Goal: Transaction & Acquisition: Book appointment/travel/reservation

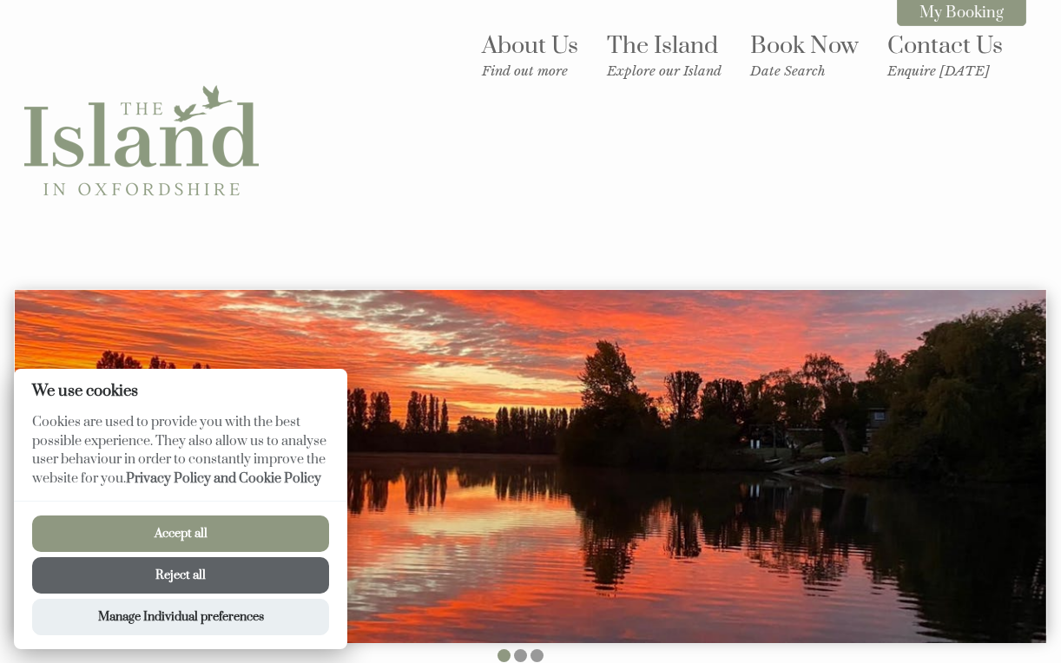
scroll to position [379, 0]
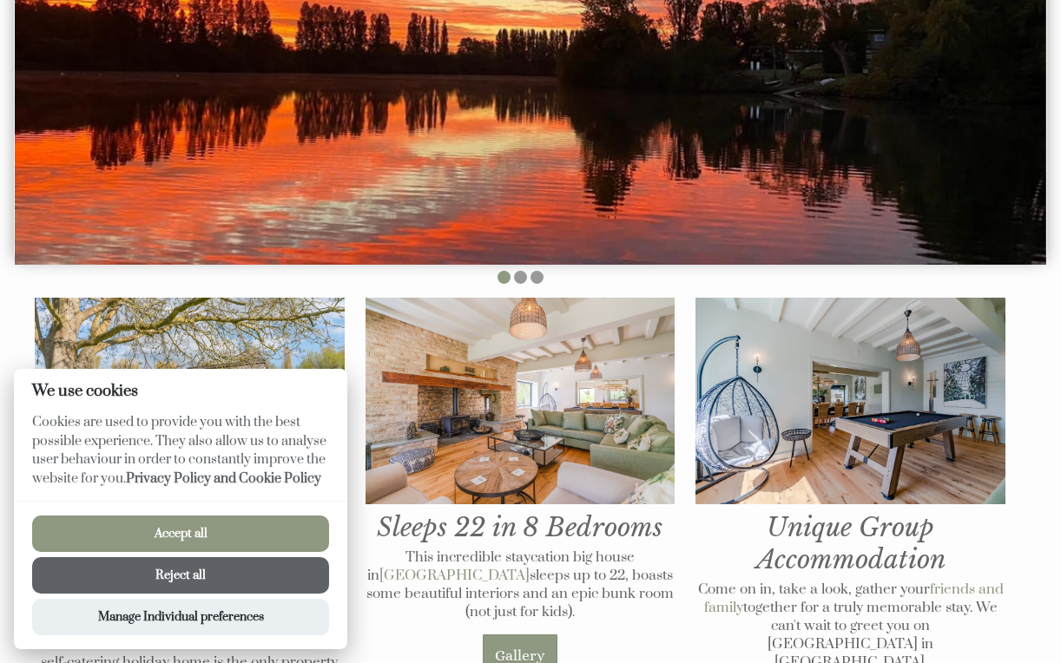
click at [281, 528] on button "Accept all" at bounding box center [180, 534] width 297 height 36
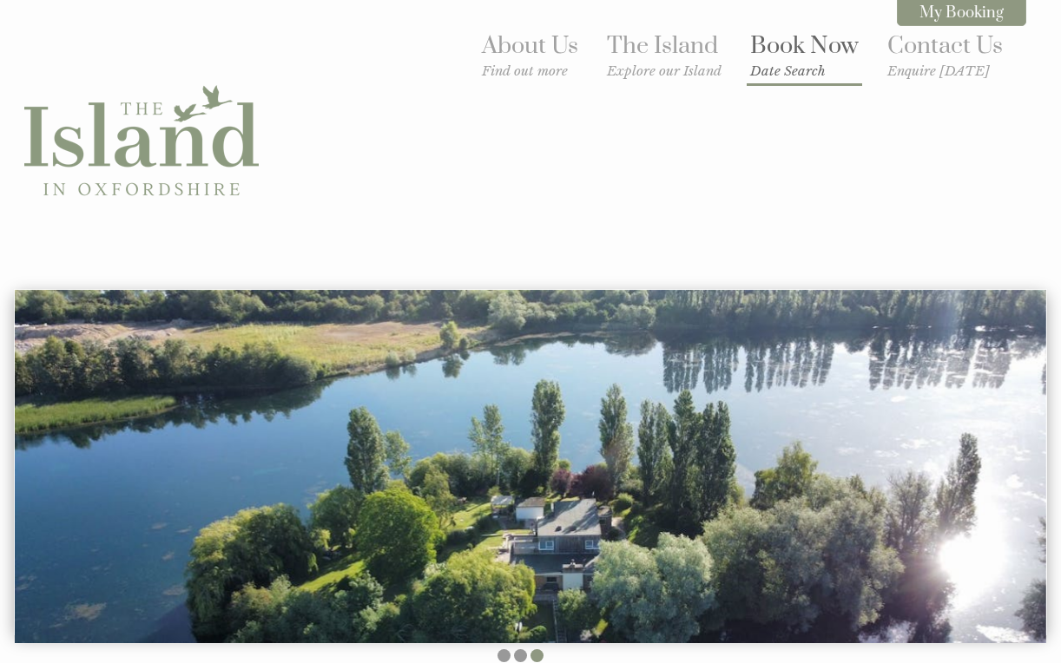
click at [810, 63] on small "Date Search" at bounding box center [804, 71] width 109 height 16
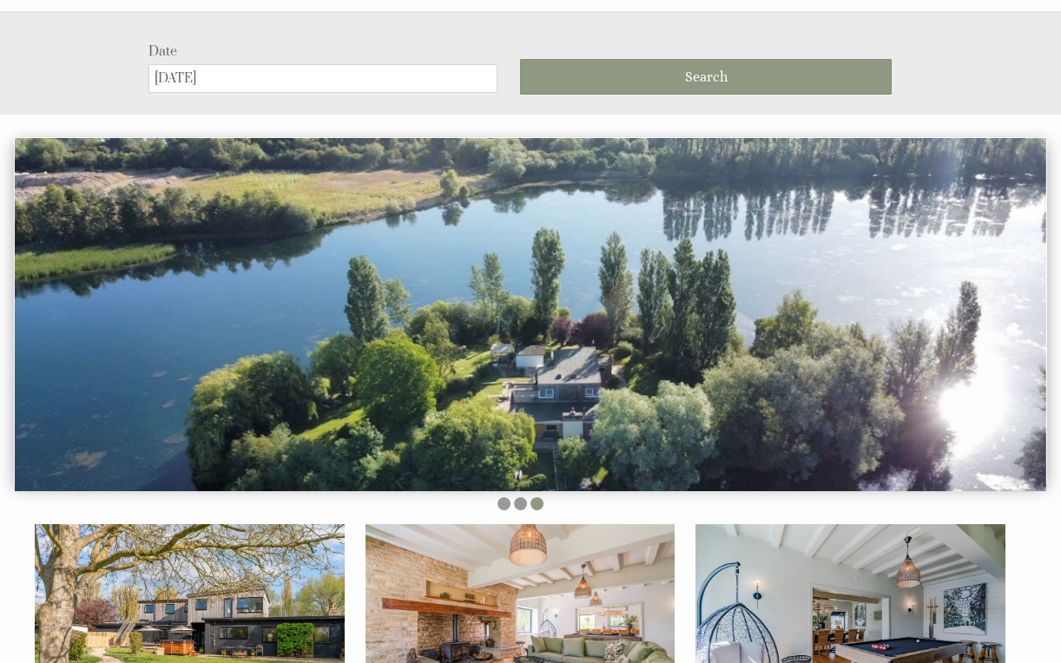
scroll to position [280, 0]
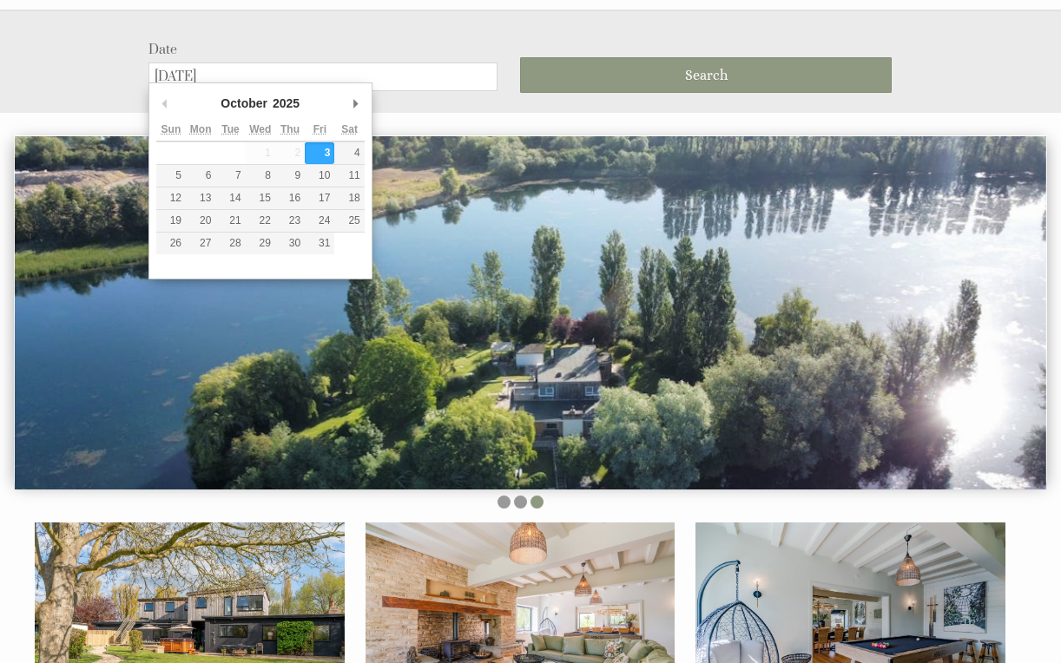
click at [449, 68] on input "[DATE]" at bounding box center [323, 77] width 350 height 29
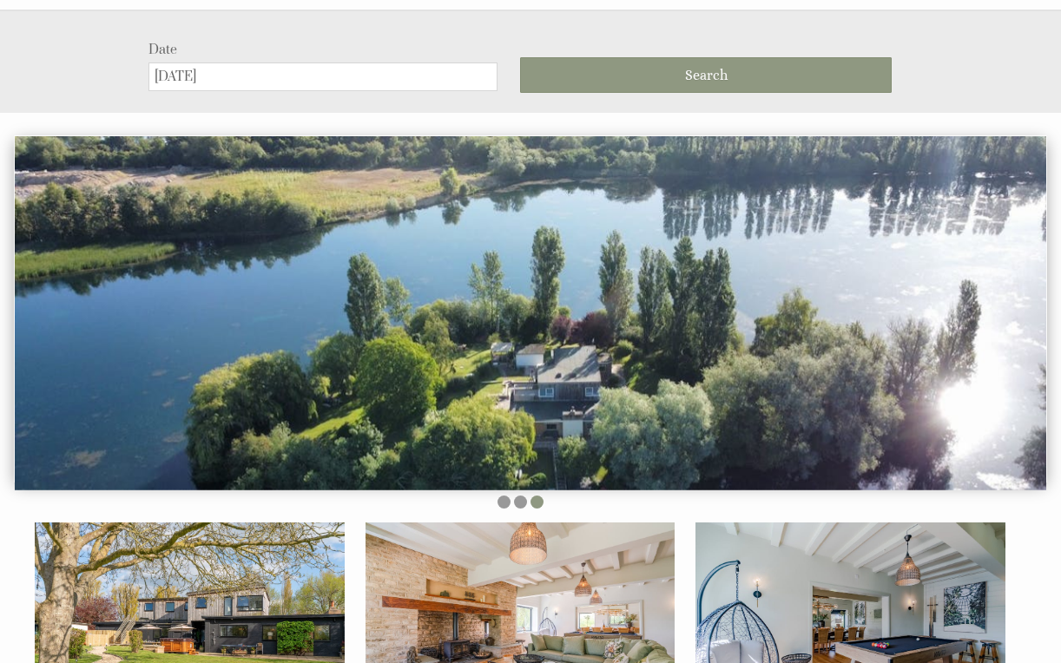
click at [314, 49] on label "Date" at bounding box center [323, 50] width 350 height 16
click at [314, 63] on input "[DATE]" at bounding box center [323, 77] width 350 height 29
click at [227, 71] on input "[DATE]" at bounding box center [323, 77] width 350 height 29
click at [351, 53] on div "Date [DATE]" at bounding box center [334, 66] width 372 height 49
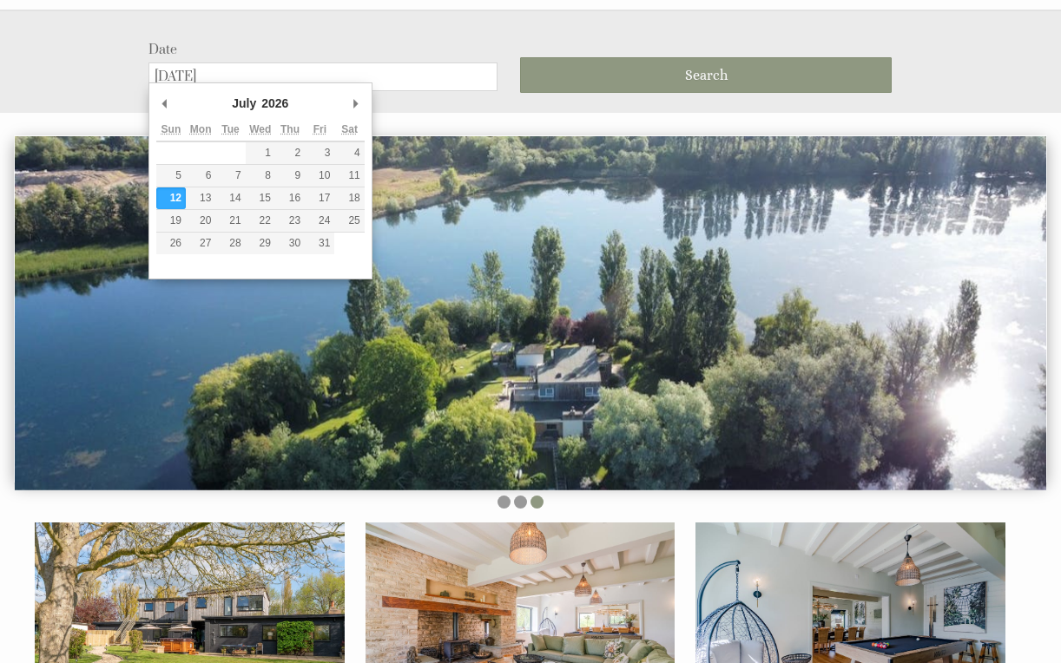
click at [351, 63] on input "[DATE]" at bounding box center [323, 77] width 350 height 29
type input "[DATE]"
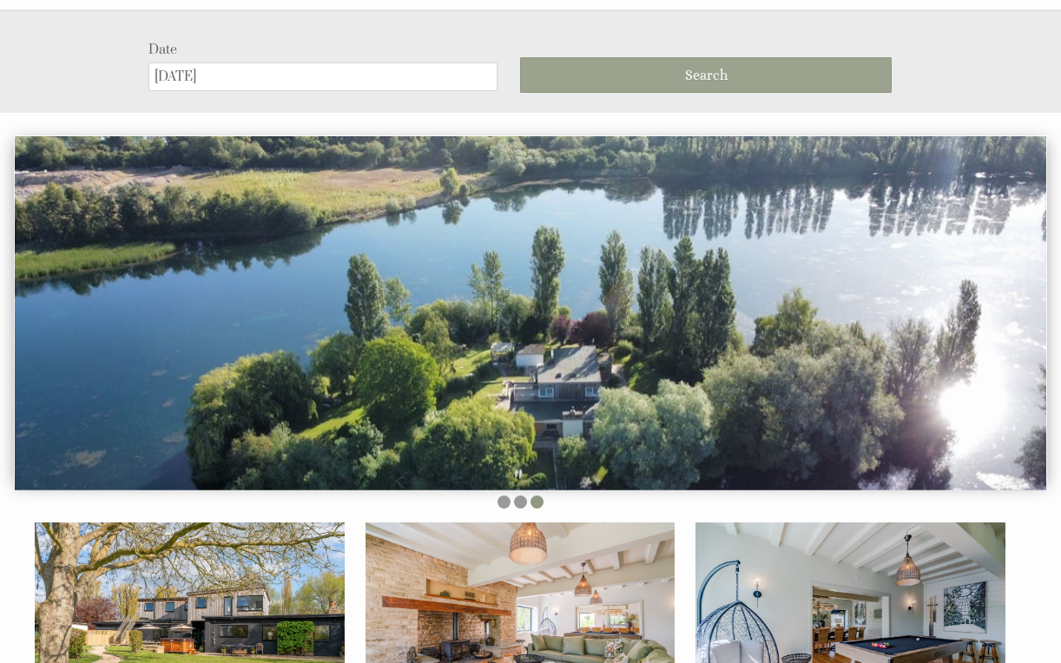
click at [568, 81] on button "Search" at bounding box center [706, 75] width 372 height 36
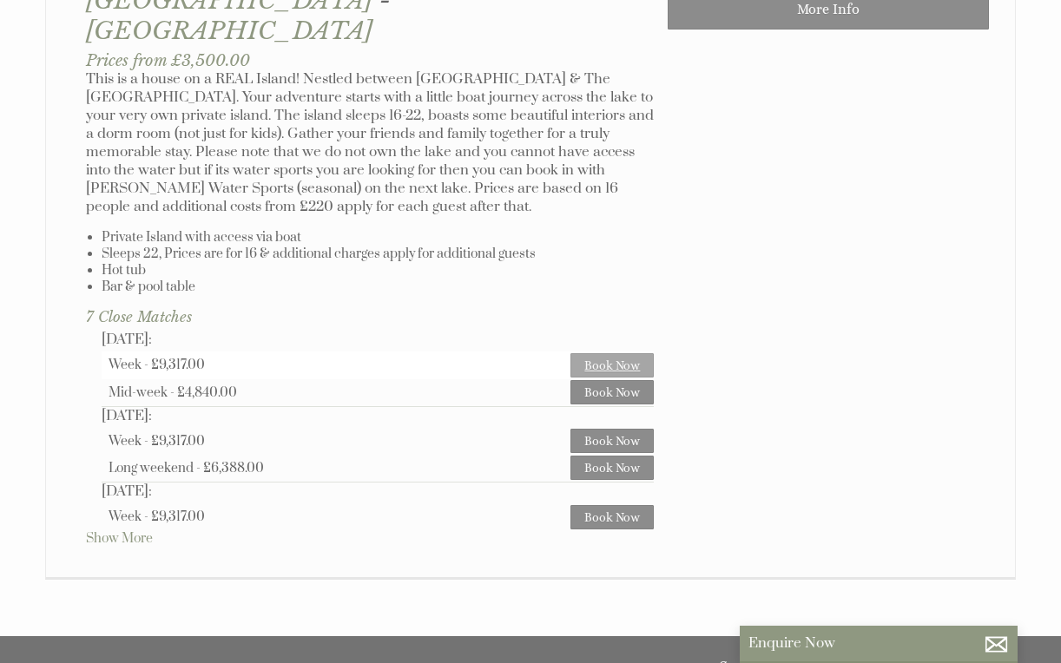
scroll to position [1066, 0]
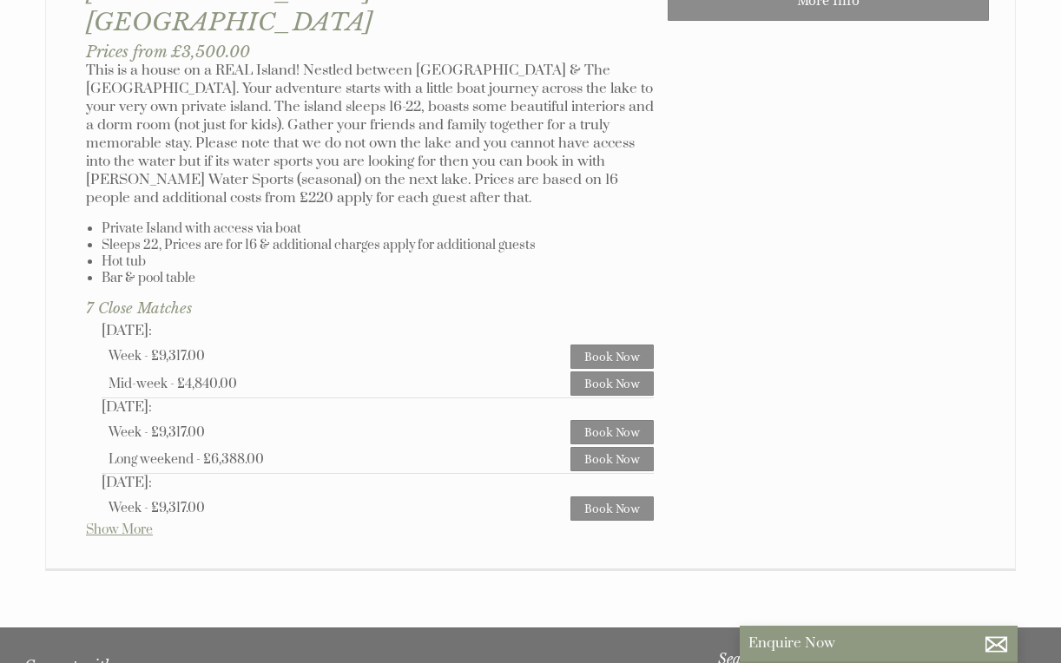
click at [129, 522] on link "Show More" at bounding box center [119, 530] width 67 height 16
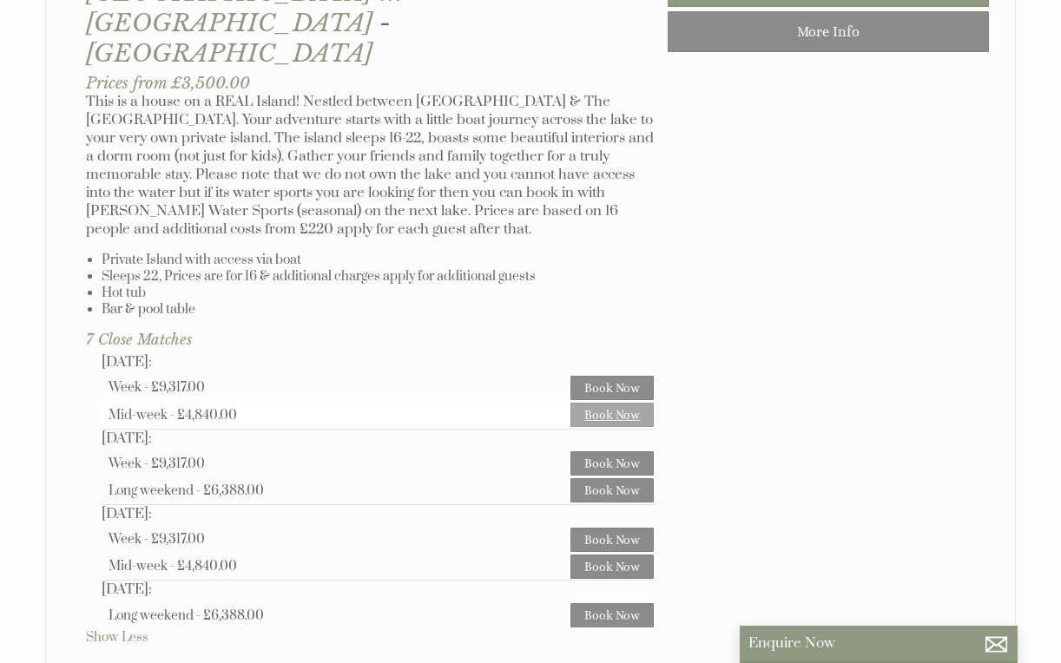
scroll to position [1023, 0]
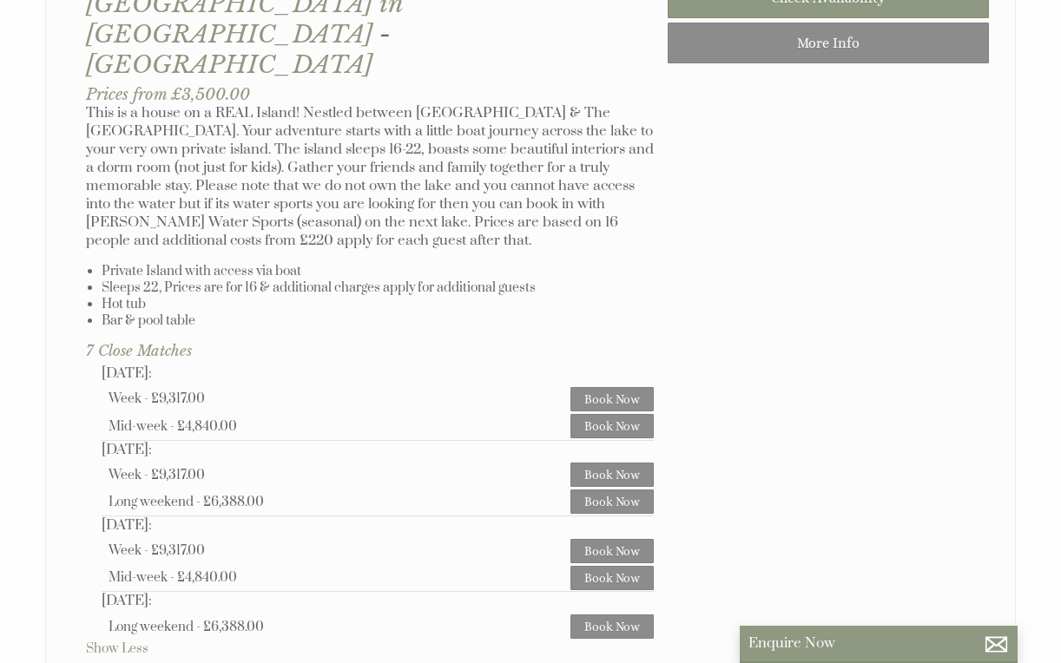
click at [785, 68] on div at bounding box center [828, 19] width 321 height 96
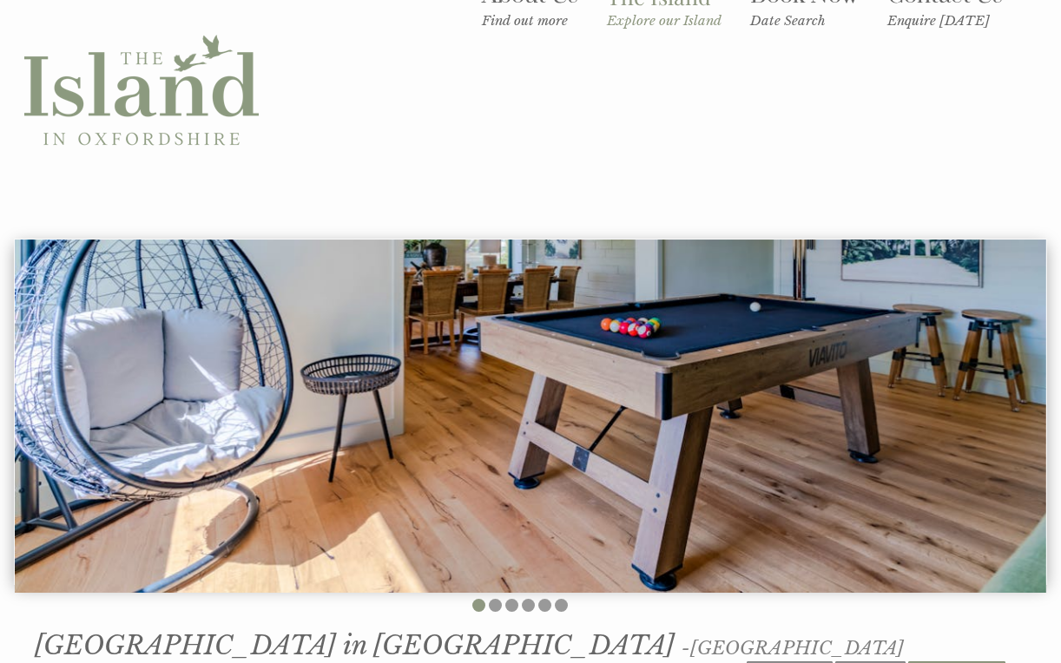
scroll to position [164, 0]
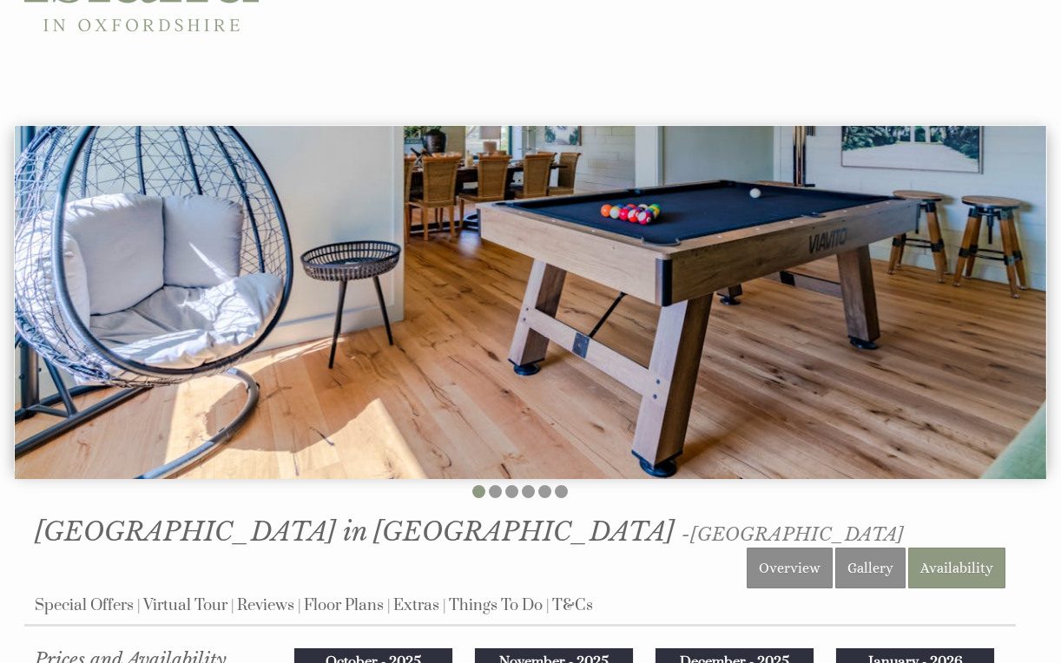
click at [489, 485] on ul at bounding box center [520, 493] width 992 height 17
click at [490, 485] on ul at bounding box center [520, 493] width 992 height 17
click at [493, 485] on li at bounding box center [495, 491] width 13 height 13
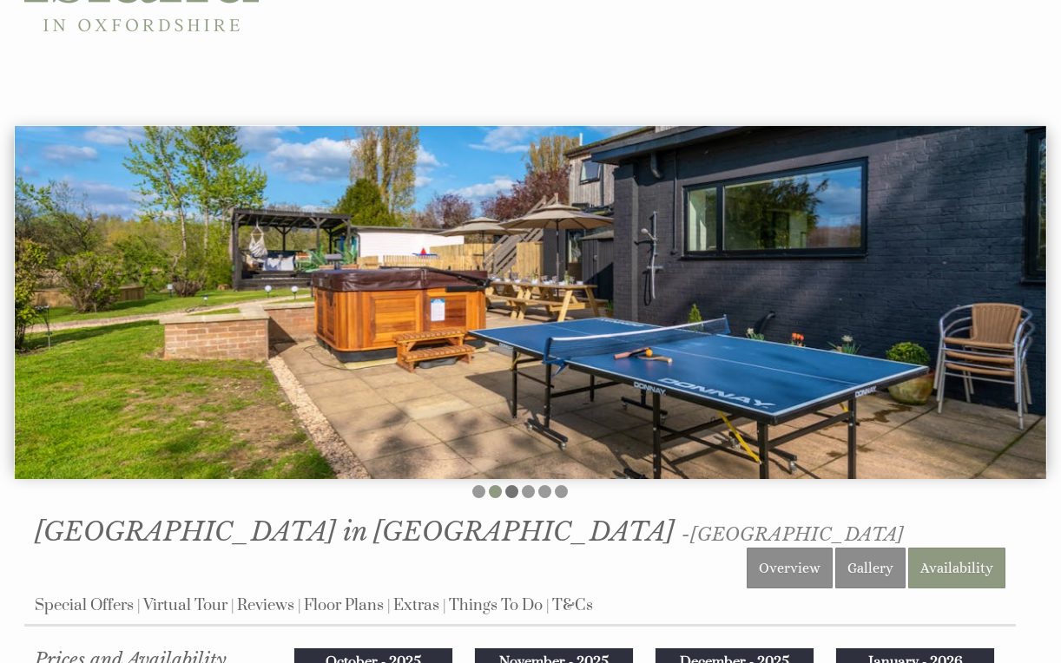
click at [511, 485] on li at bounding box center [511, 491] width 13 height 13
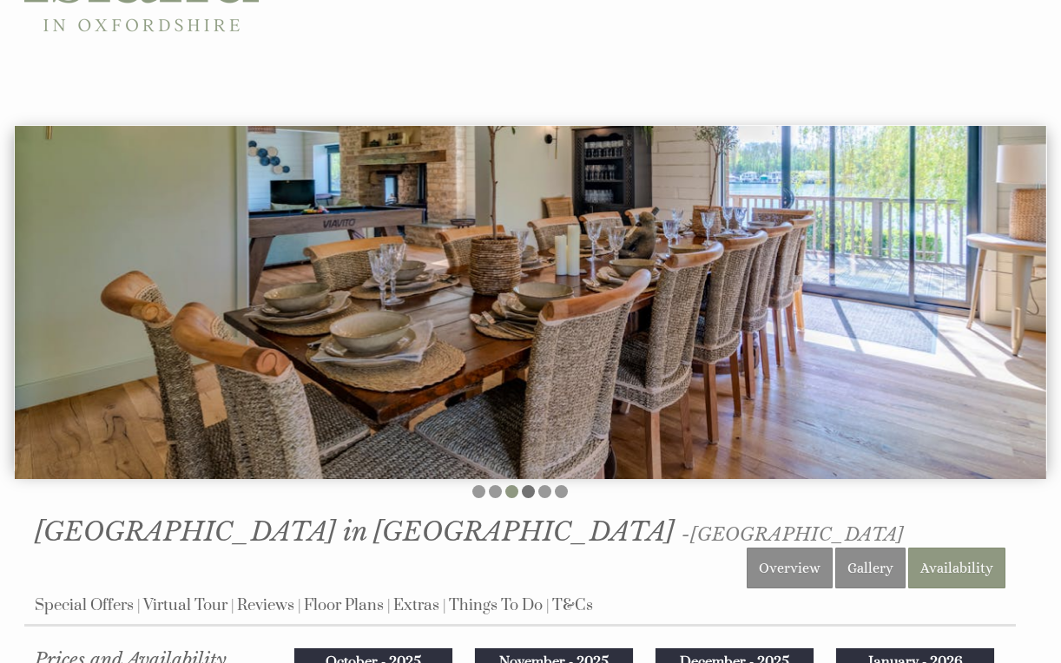
click at [531, 485] on li at bounding box center [528, 491] width 13 height 13
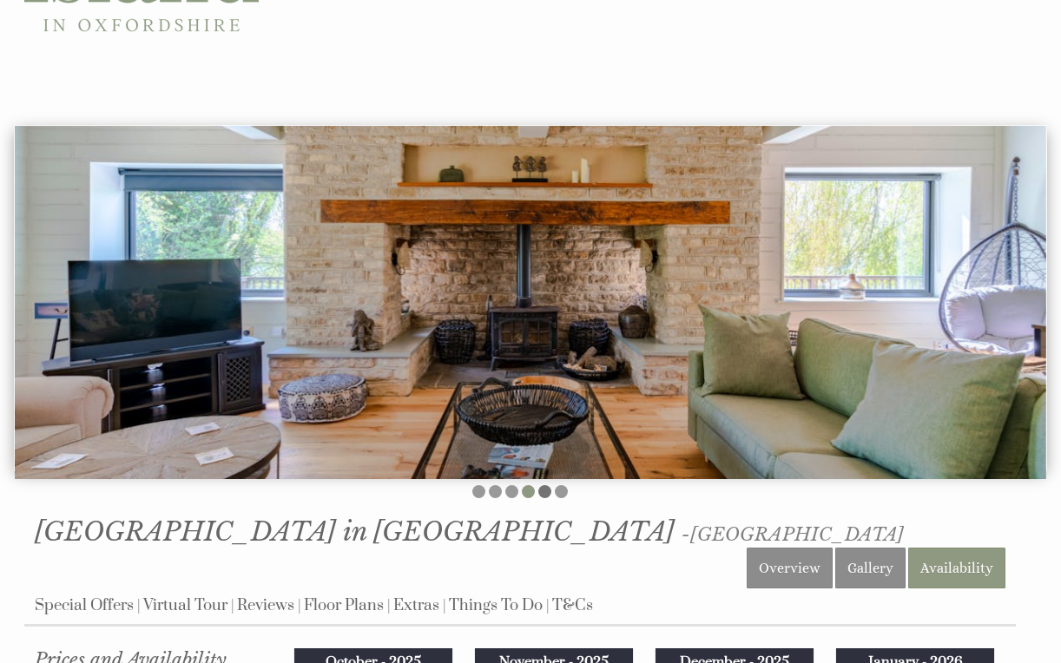
click at [545, 485] on li at bounding box center [544, 491] width 13 height 13
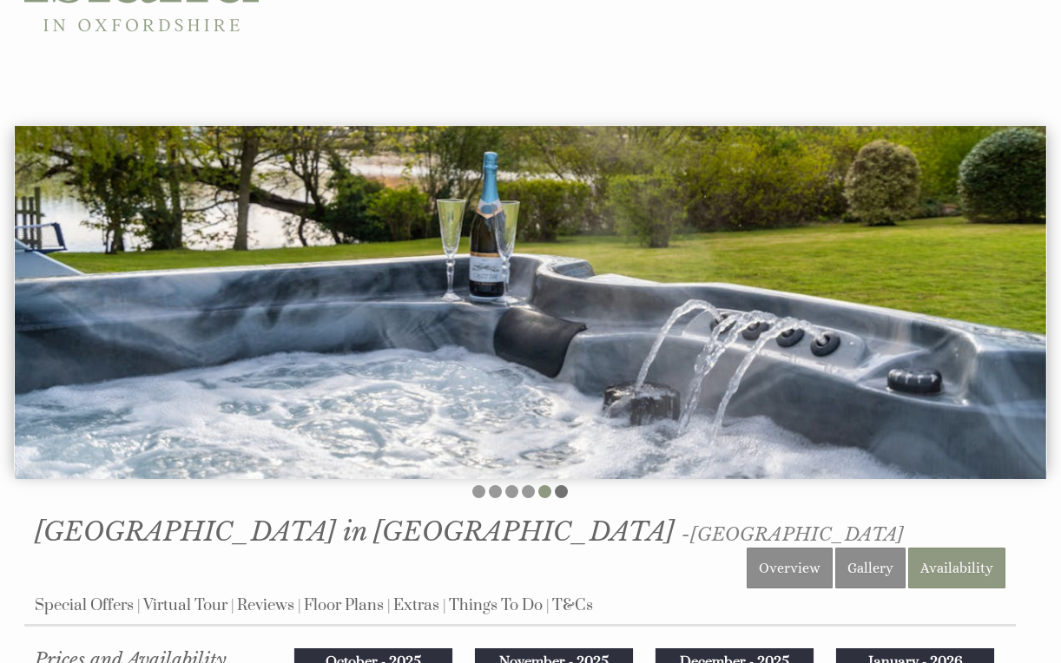
click at [561, 485] on li at bounding box center [561, 491] width 13 height 13
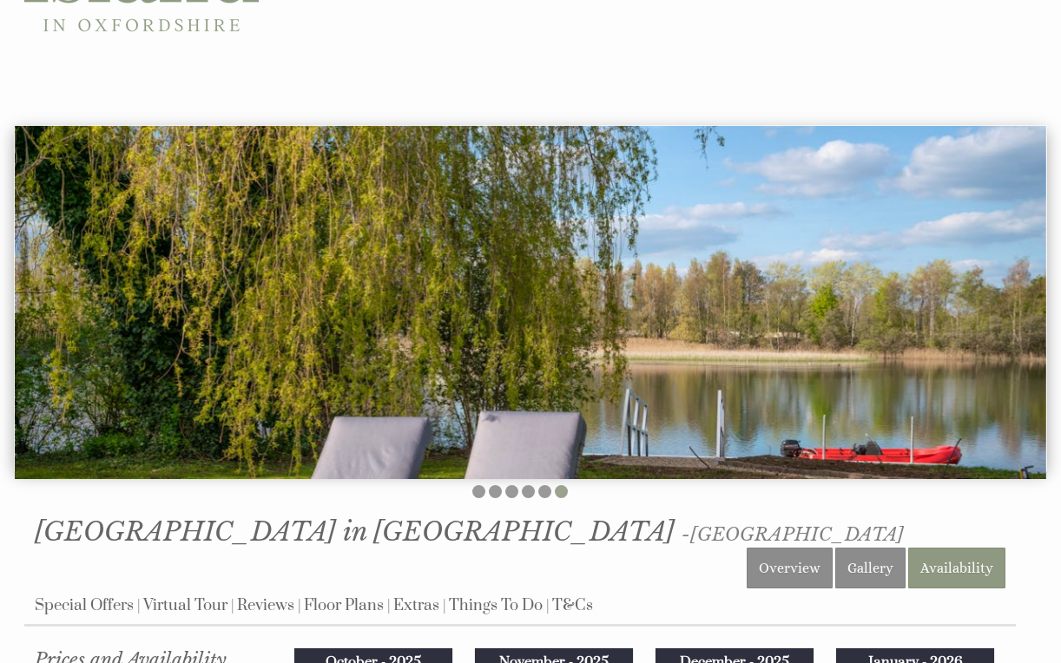
click at [562, 485] on li at bounding box center [561, 491] width 13 height 13
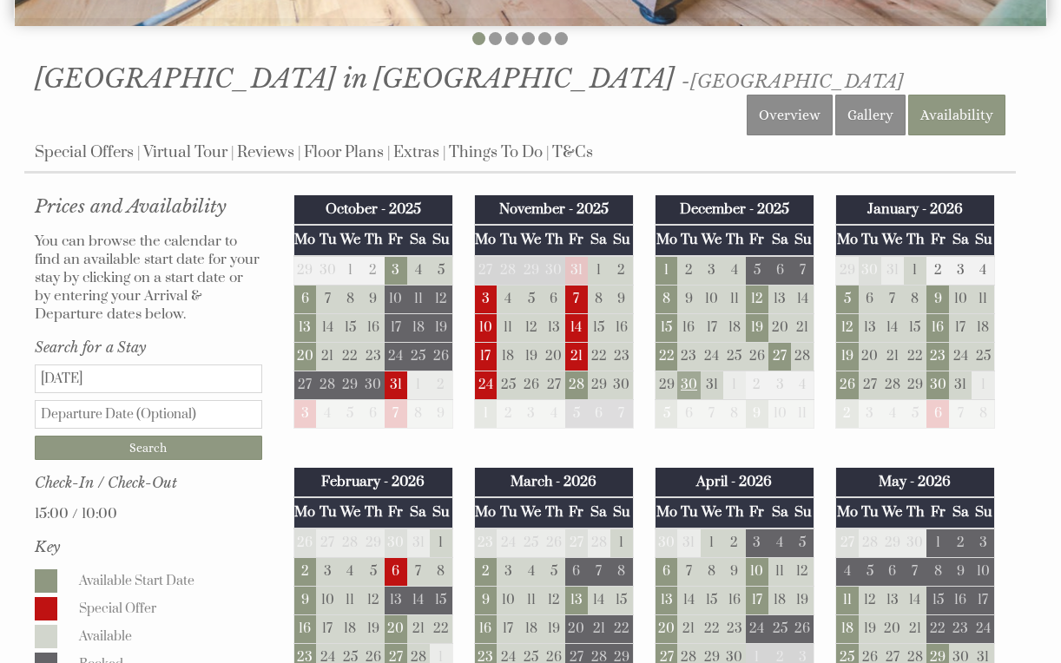
scroll to position [632, 0]
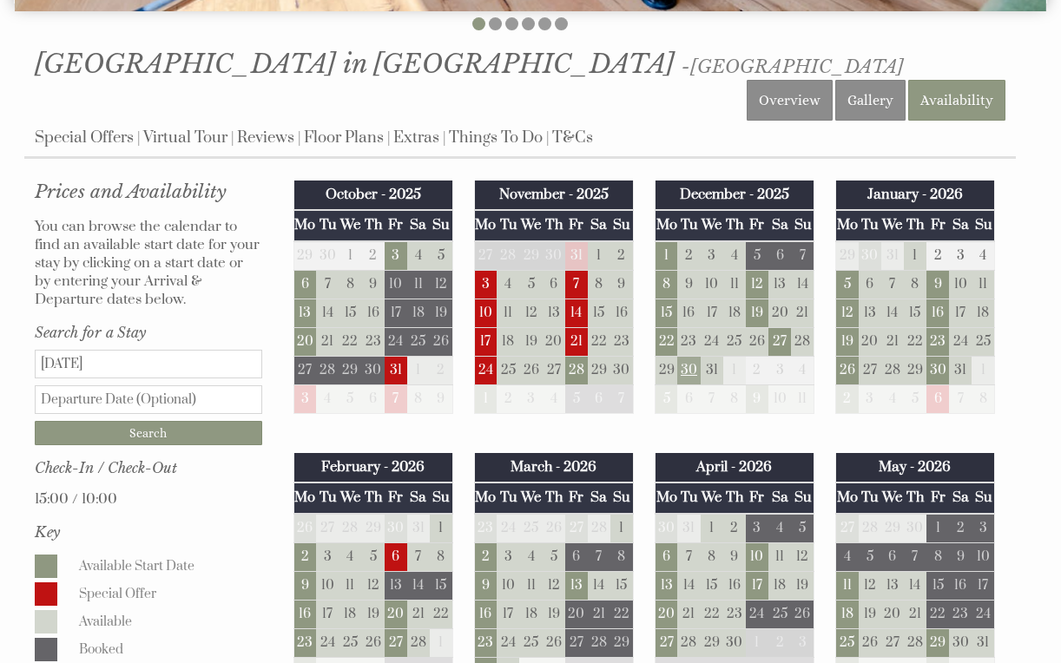
click at [689, 356] on td "30" at bounding box center [688, 370] width 23 height 29
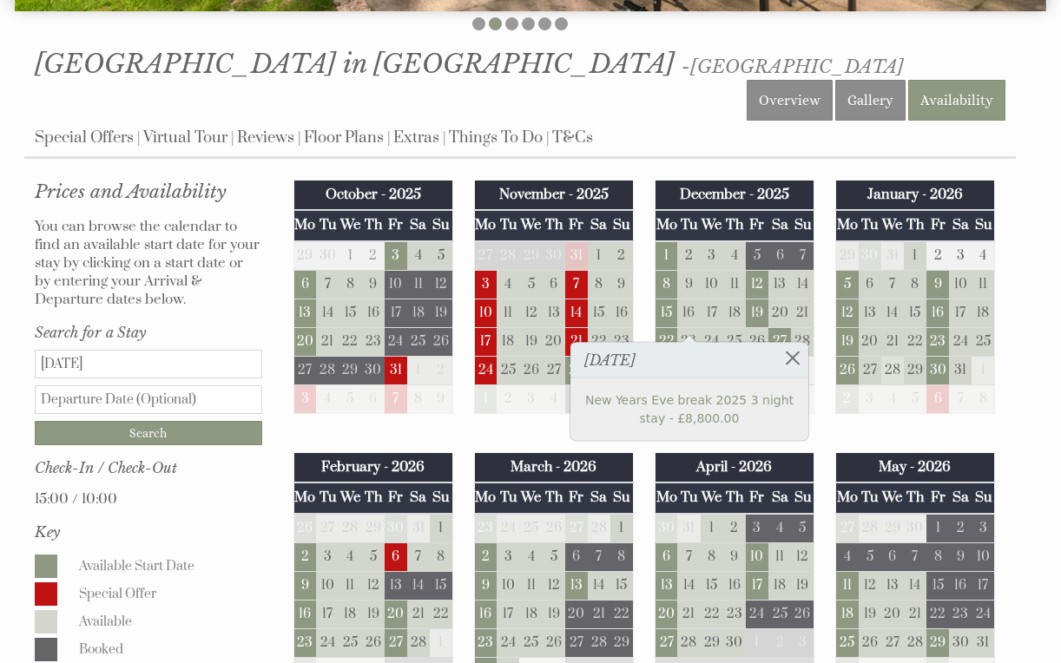
click at [882, 356] on td "28" at bounding box center [892, 370] width 23 height 29
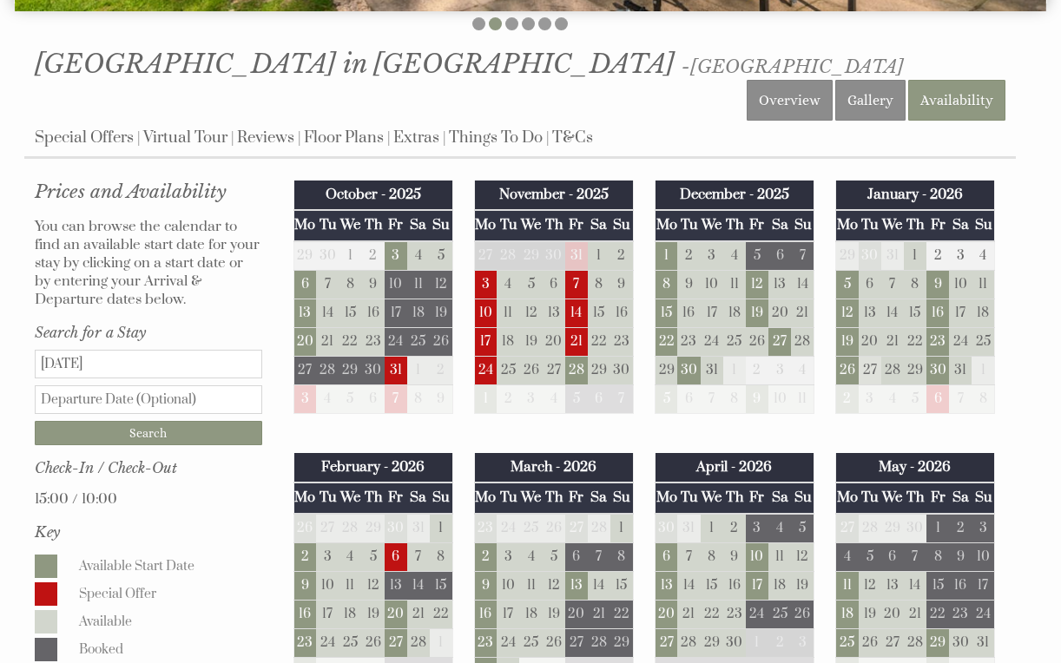
click at [874, 356] on td "27" at bounding box center [870, 370] width 23 height 29
click at [878, 356] on td "27" at bounding box center [870, 370] width 23 height 29
click at [855, 356] on td "26" at bounding box center [846, 370] width 23 height 29
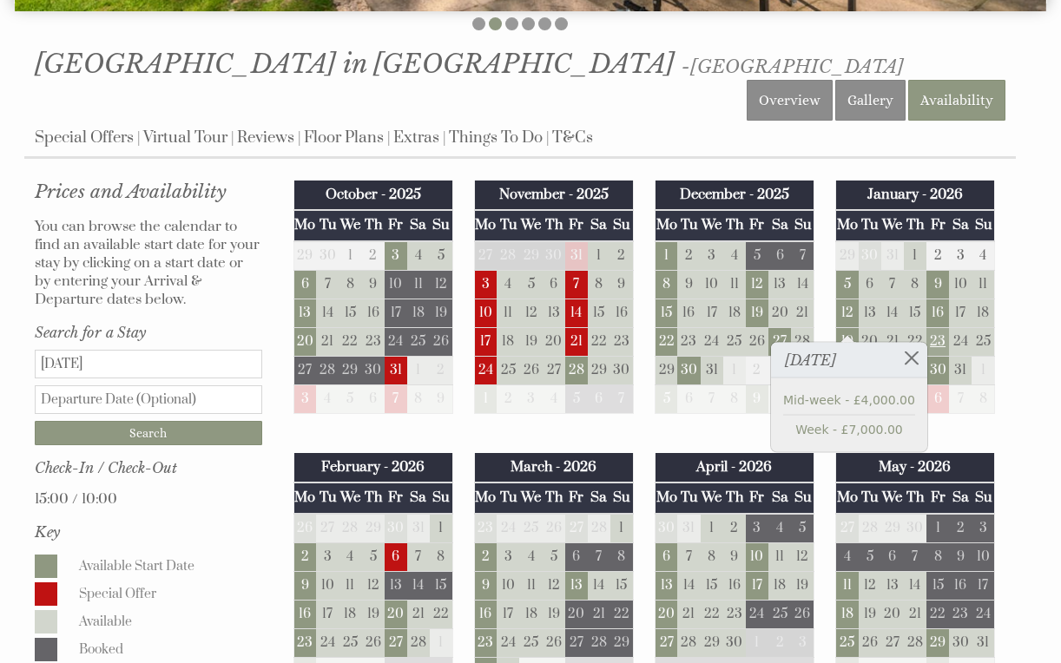
click at [934, 327] on td "23" at bounding box center [938, 341] width 23 height 29
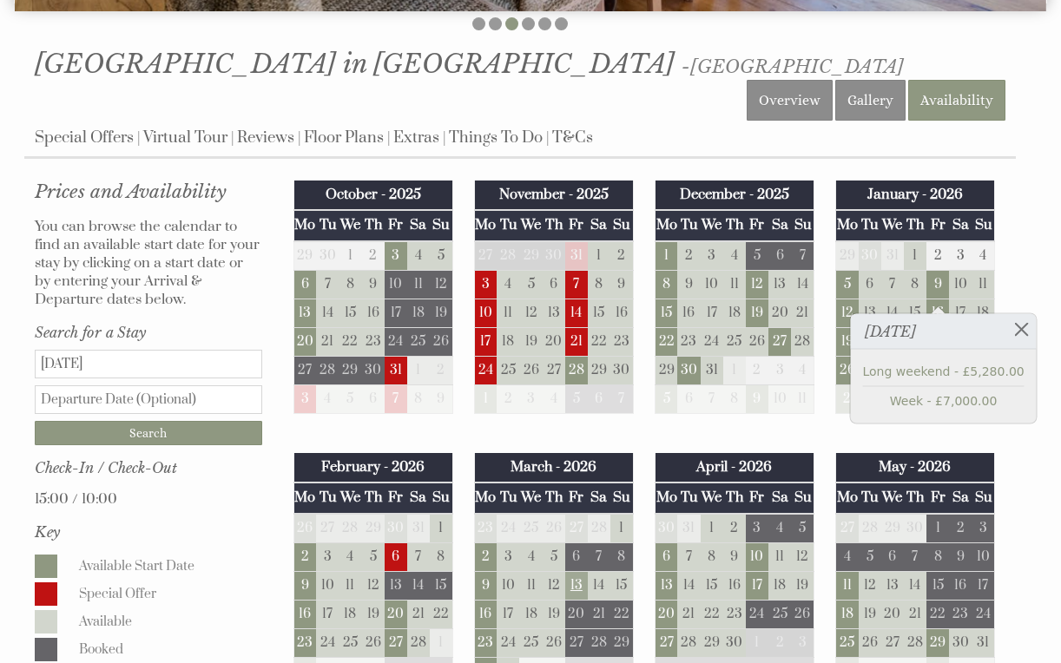
click at [581, 571] on td "13" at bounding box center [576, 585] width 23 height 29
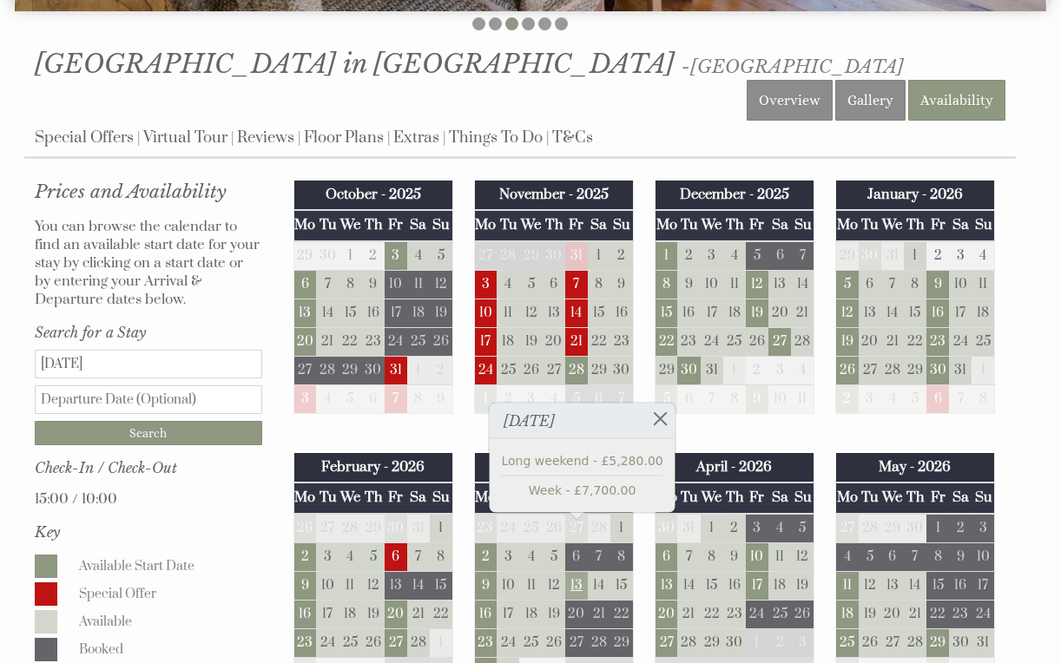
click at [580, 571] on td "13" at bounding box center [576, 585] width 23 height 29
click at [820, 80] on link "Overview" at bounding box center [790, 100] width 86 height 41
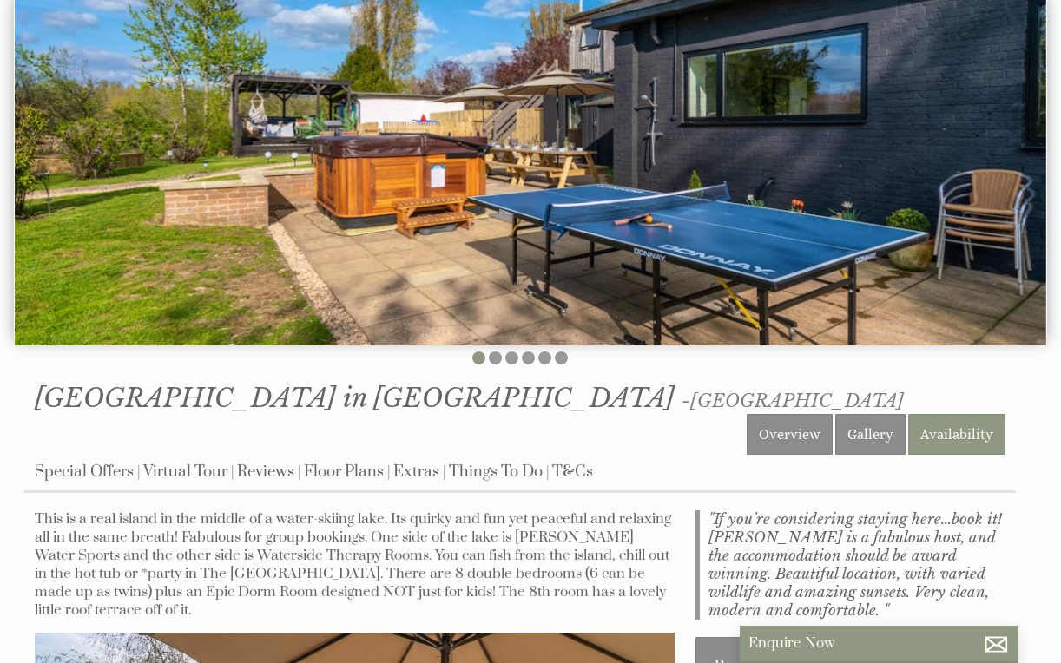
scroll to position [438, 0]
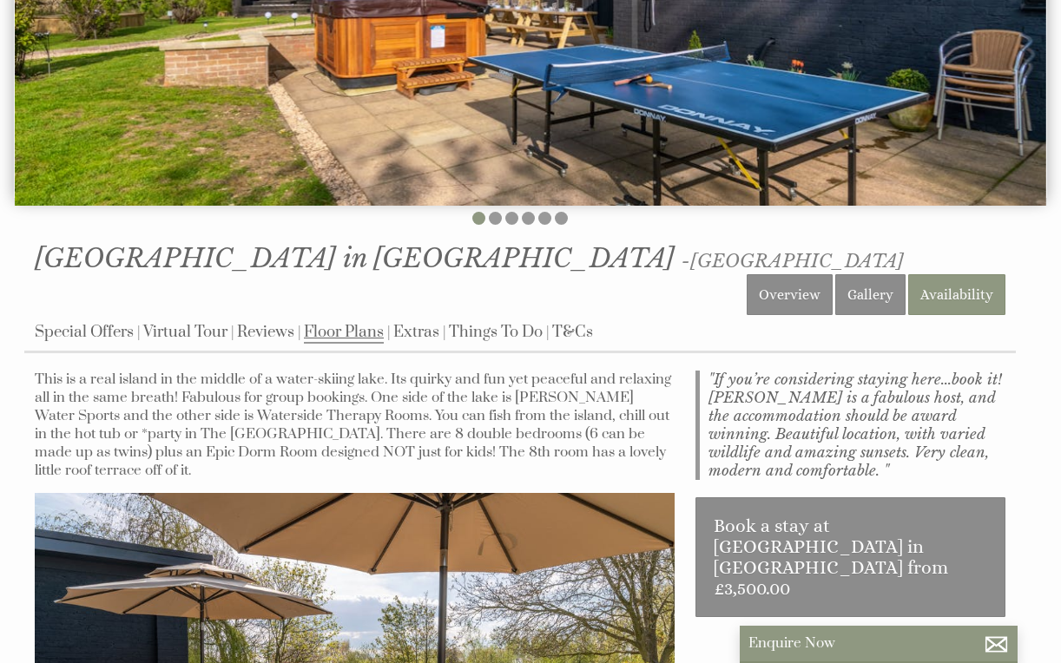
click at [360, 322] on link "Floor Plans" at bounding box center [344, 333] width 80 height 22
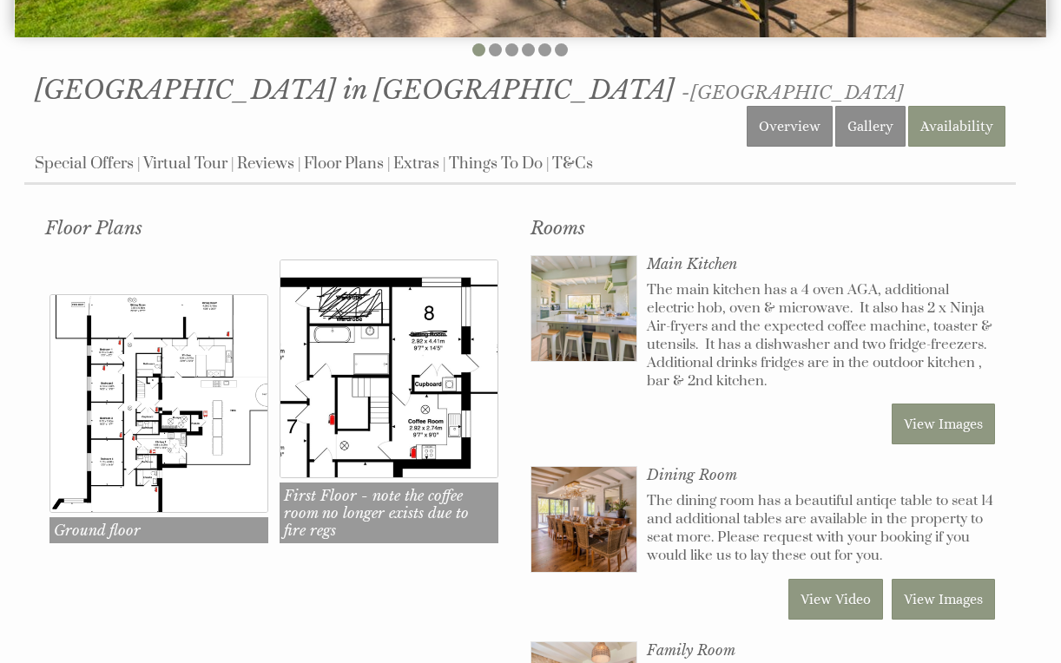
scroll to position [626, 0]
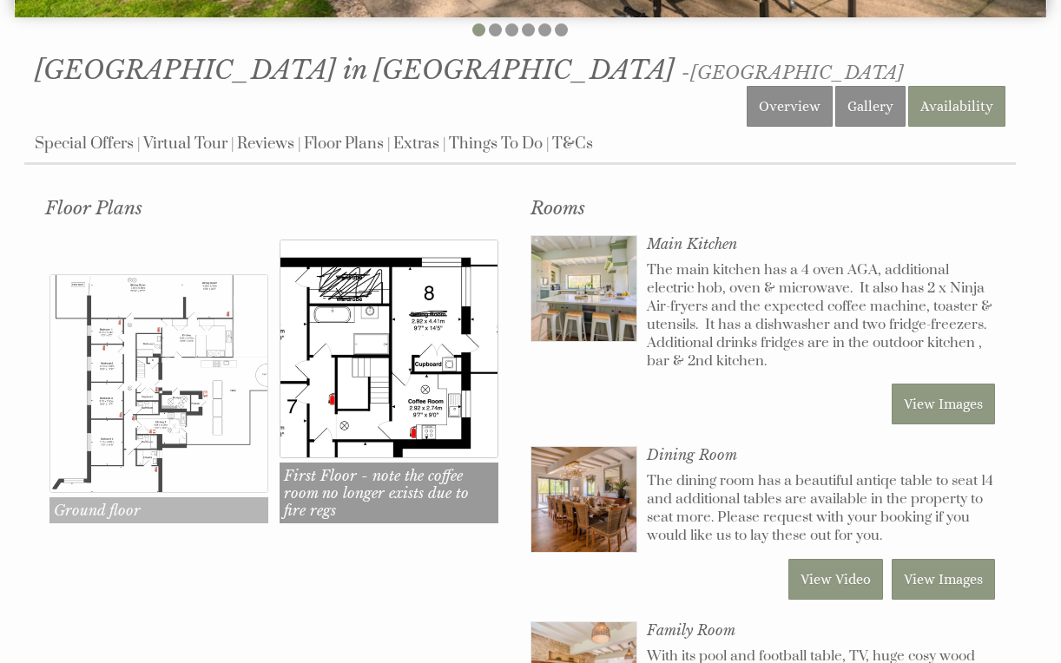
click at [186, 402] on img at bounding box center [158, 383] width 218 height 218
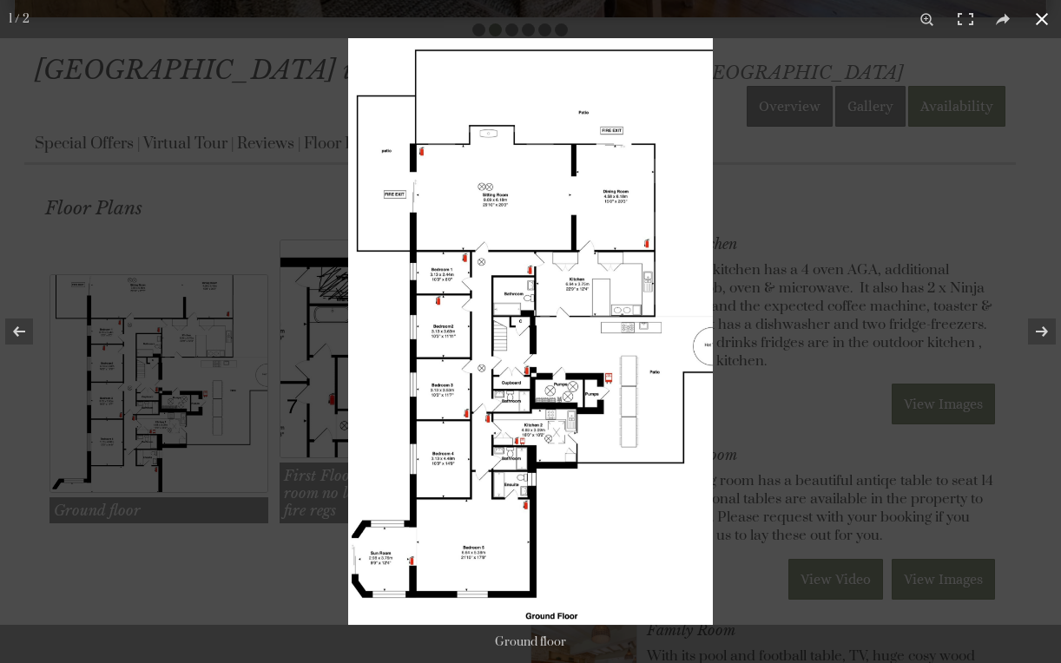
click at [726, 413] on div at bounding box center [878, 369] width 1061 height 663
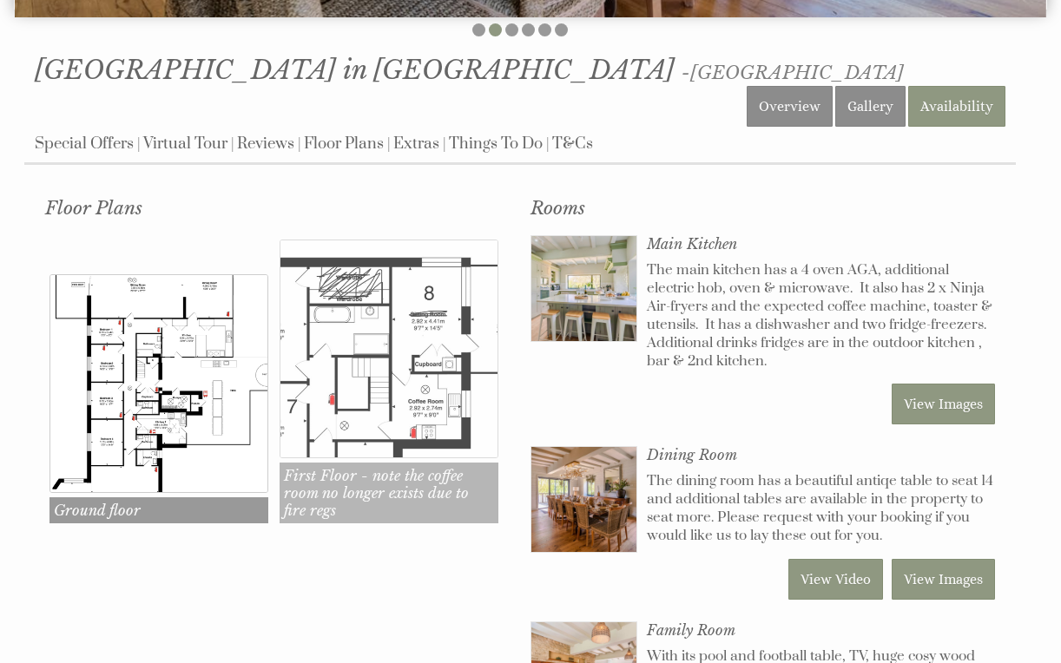
click at [379, 344] on img at bounding box center [389, 349] width 218 height 218
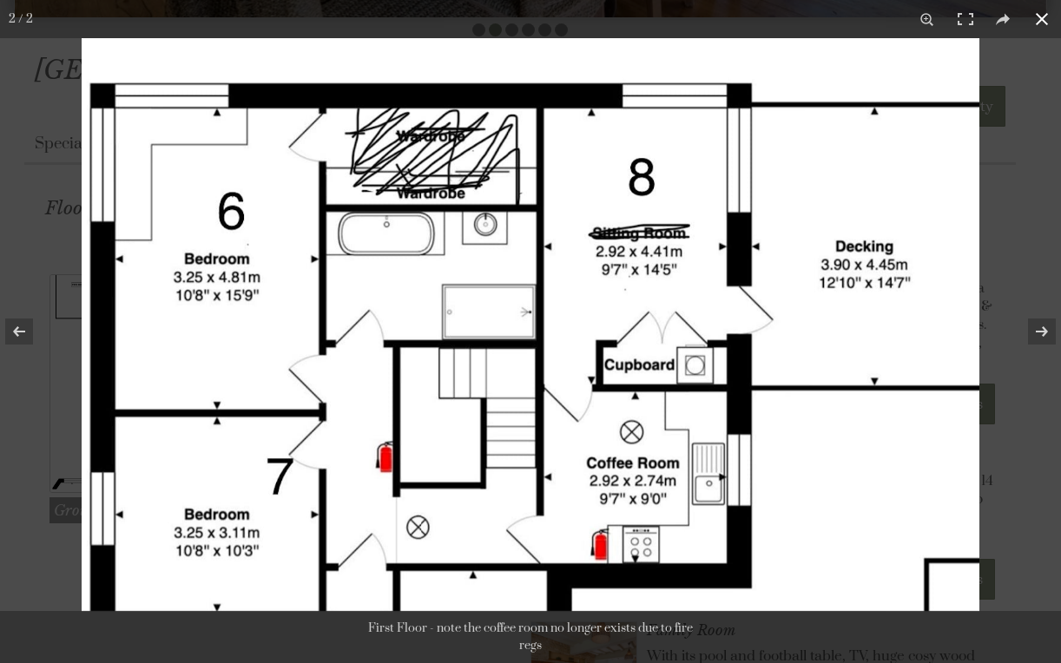
click at [1047, 22] on button at bounding box center [1042, 19] width 38 height 38
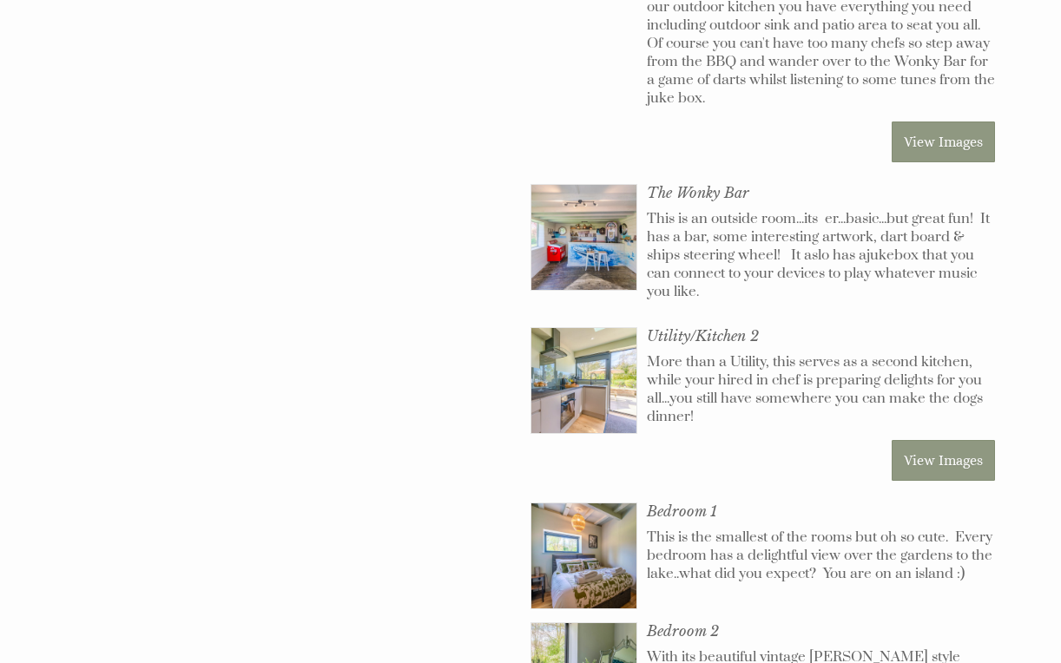
scroll to position [1713, 0]
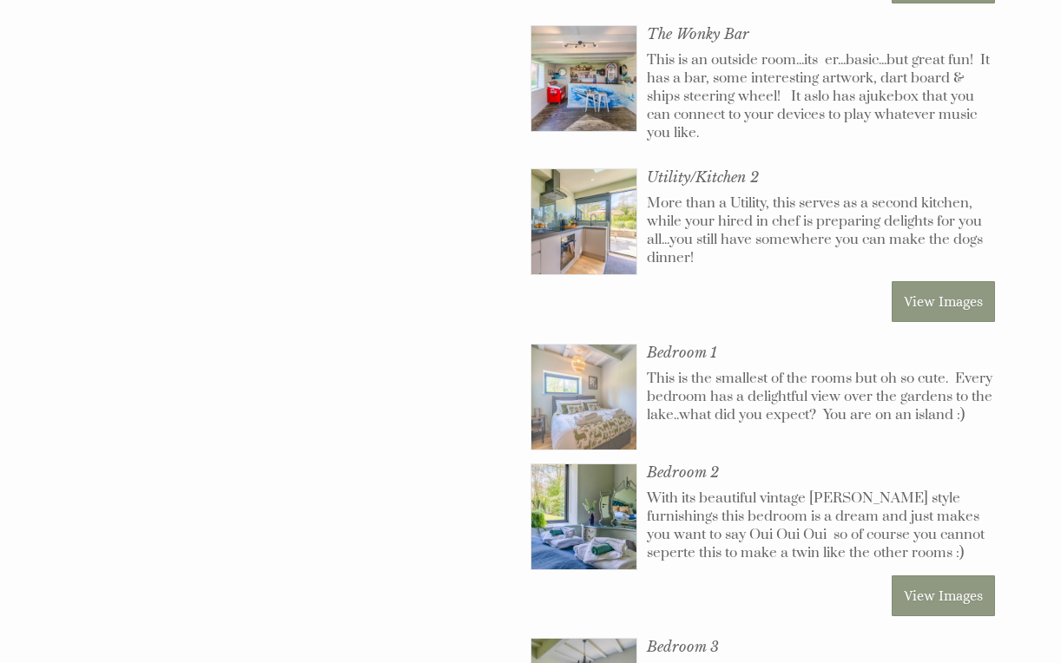
click at [608, 354] on img at bounding box center [583, 397] width 105 height 105
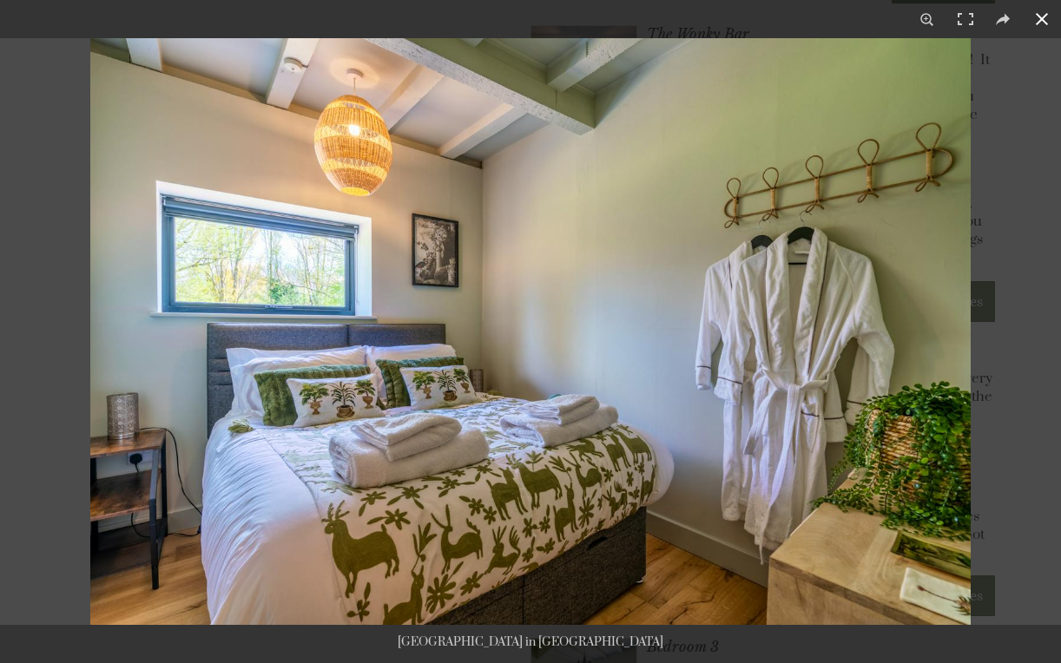
click at [1041, 14] on button at bounding box center [1042, 19] width 38 height 38
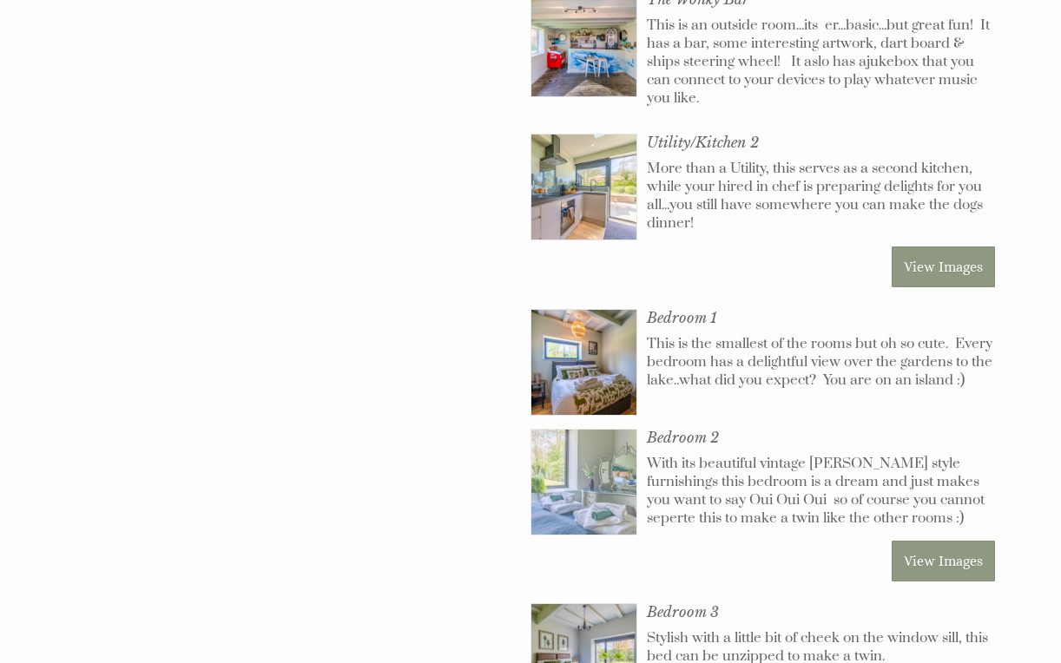
scroll to position [1772, 0]
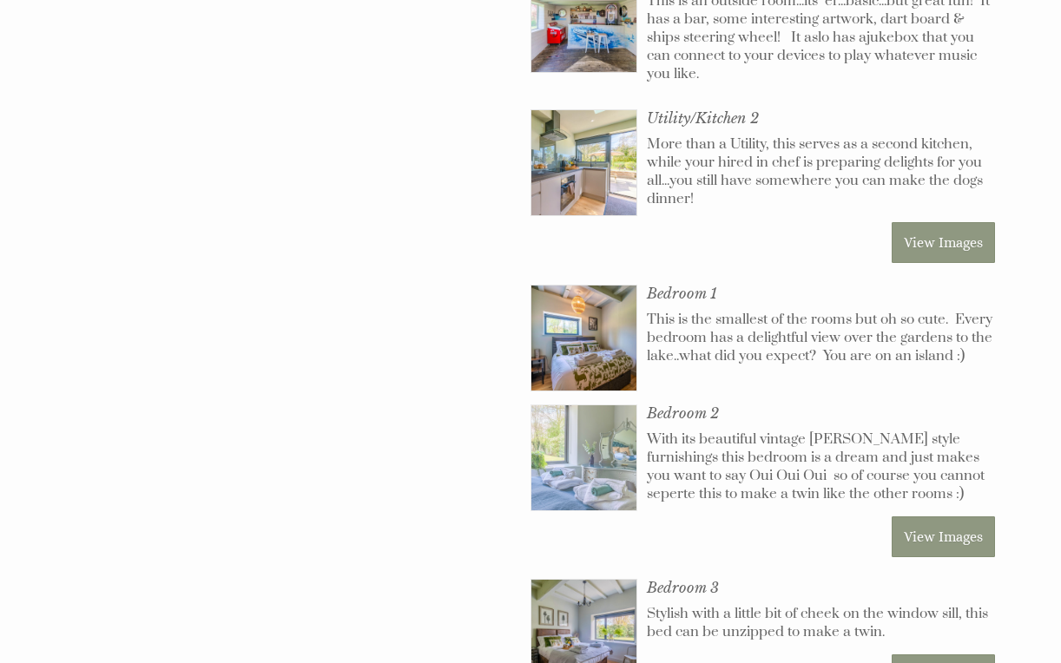
click at [576, 411] on img at bounding box center [583, 458] width 105 height 105
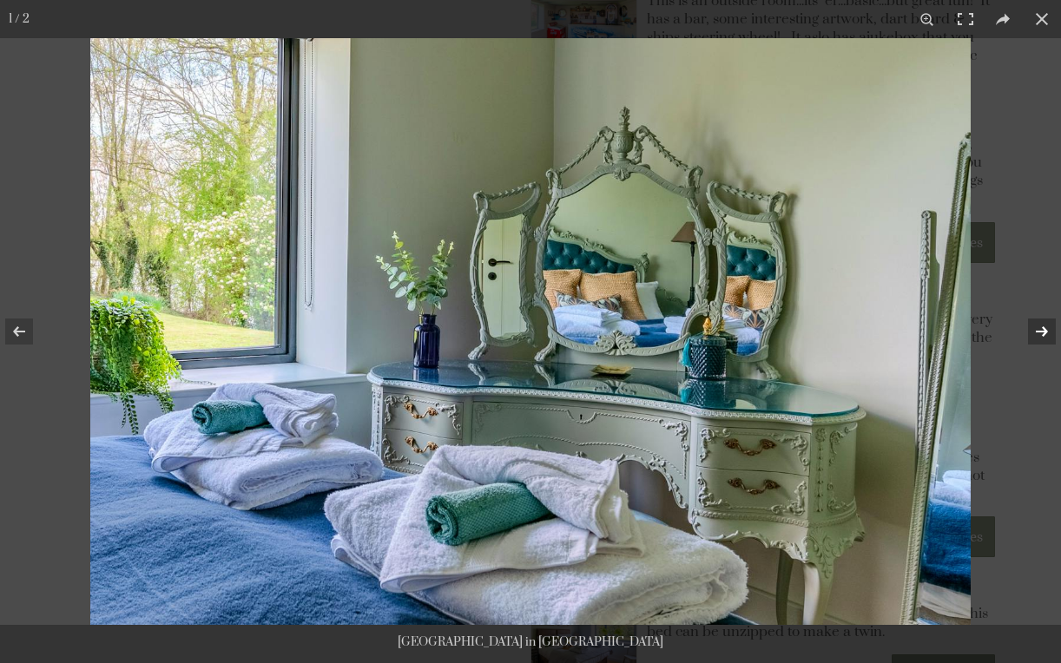
click at [1042, 328] on button at bounding box center [1030, 331] width 61 height 87
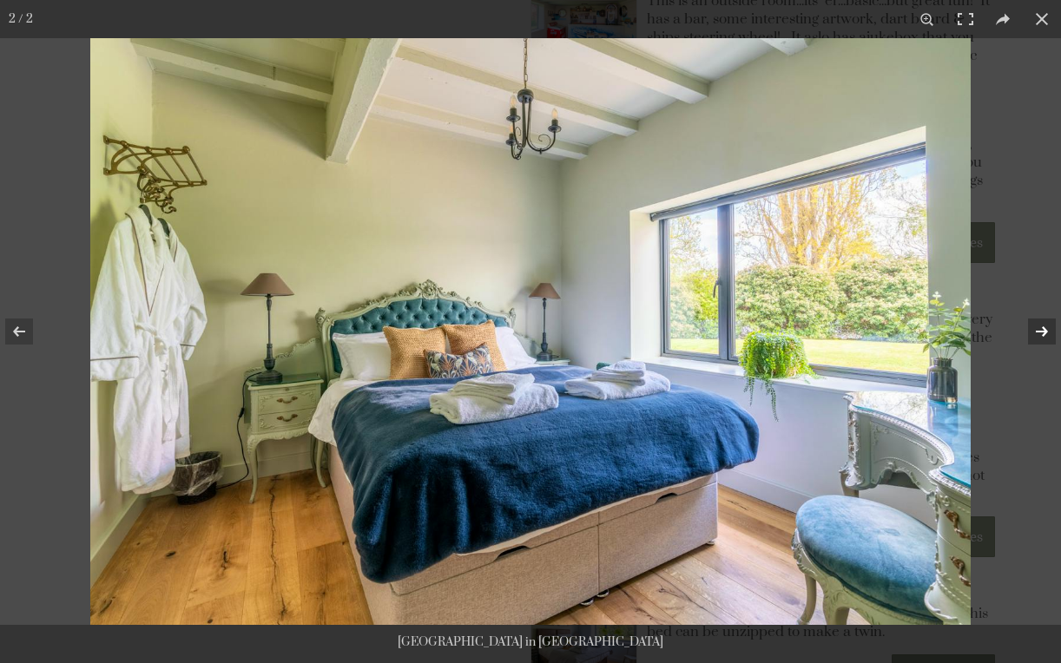
click at [1039, 328] on button at bounding box center [1030, 331] width 61 height 87
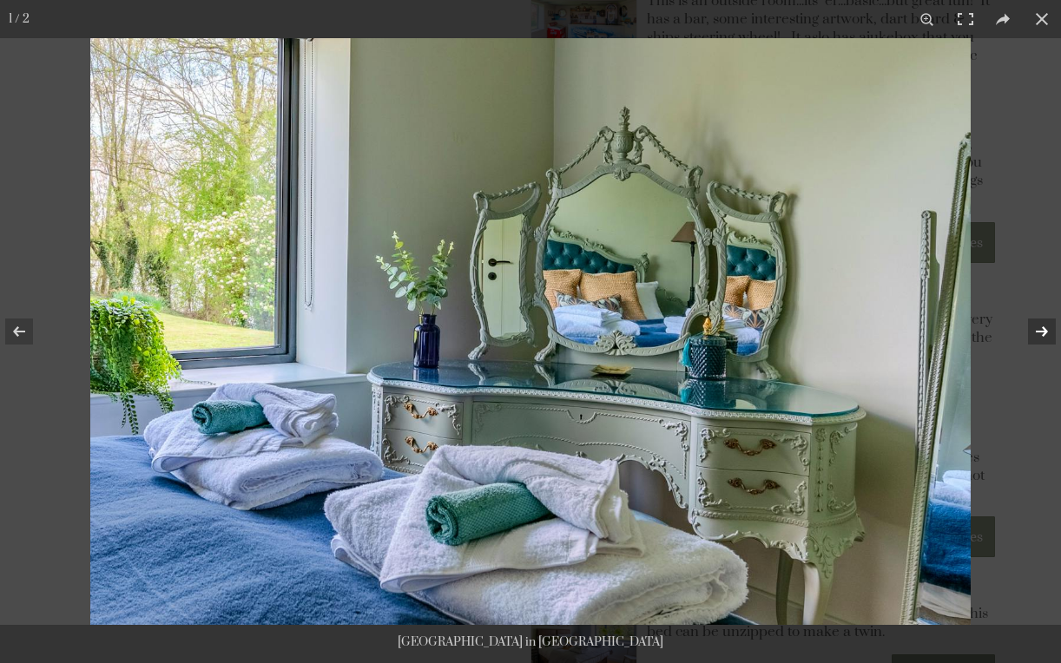
click at [1039, 328] on button at bounding box center [1030, 331] width 61 height 87
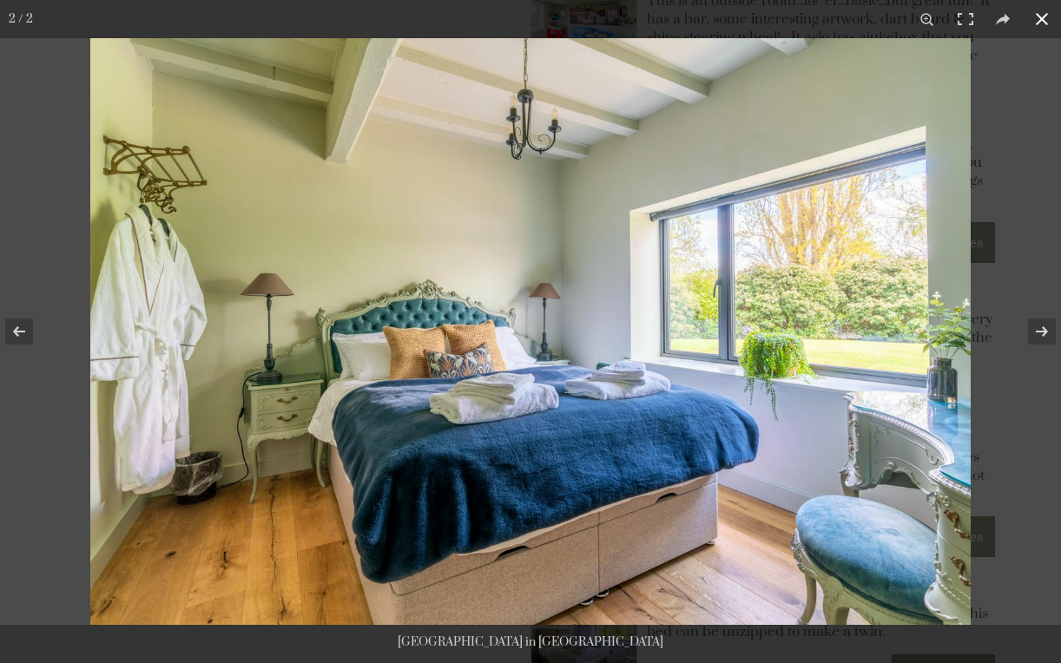
click at [1039, 15] on button at bounding box center [1042, 19] width 38 height 38
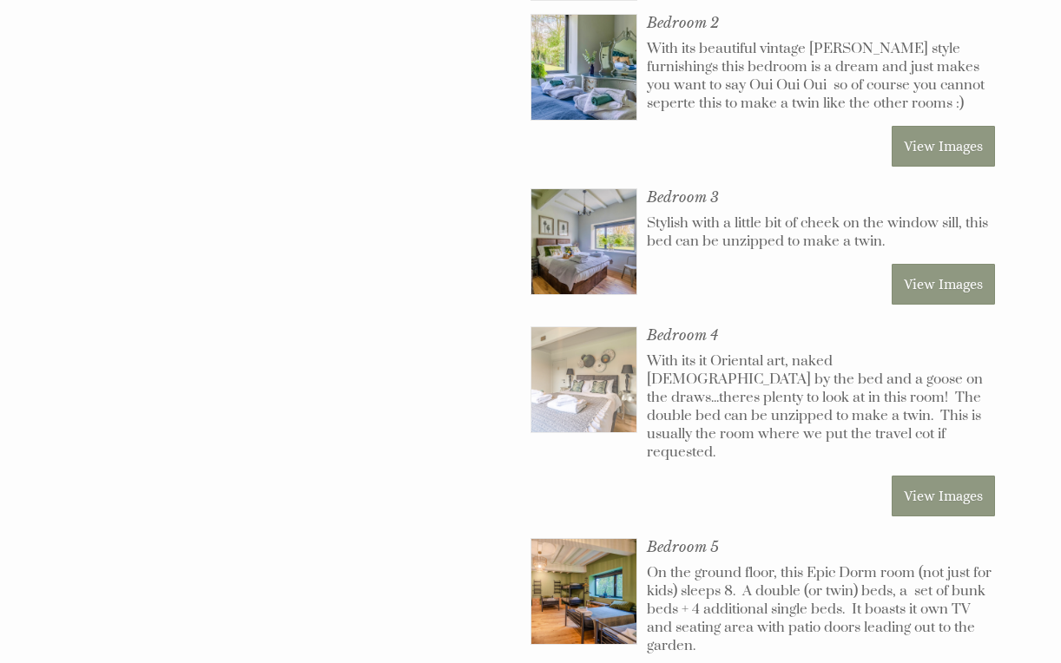
scroll to position [2201, 0]
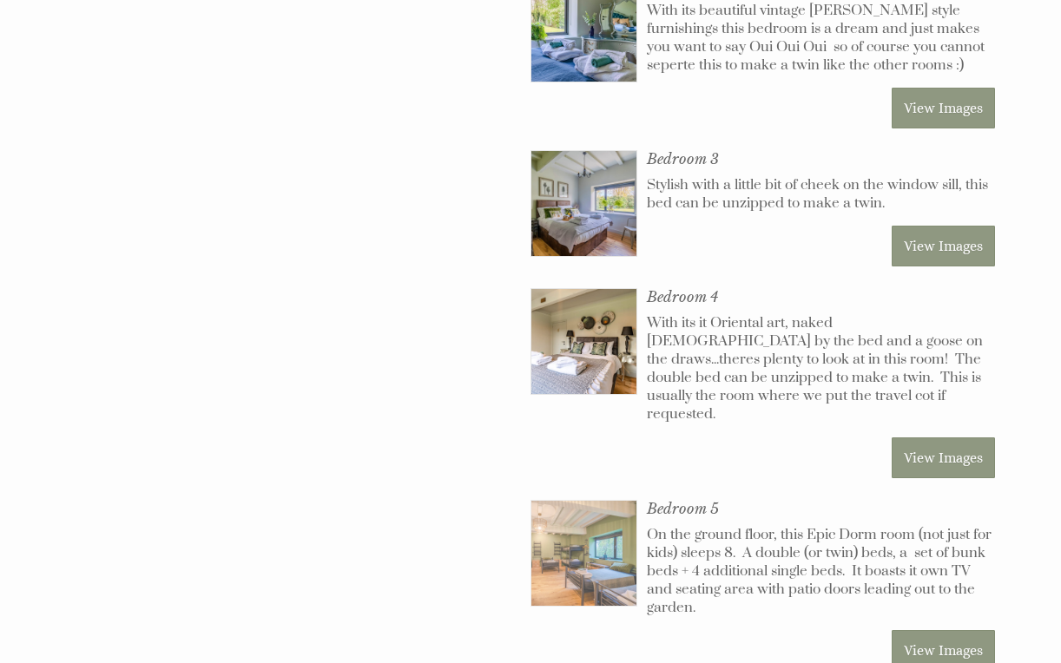
click at [611, 501] on img at bounding box center [583, 553] width 105 height 105
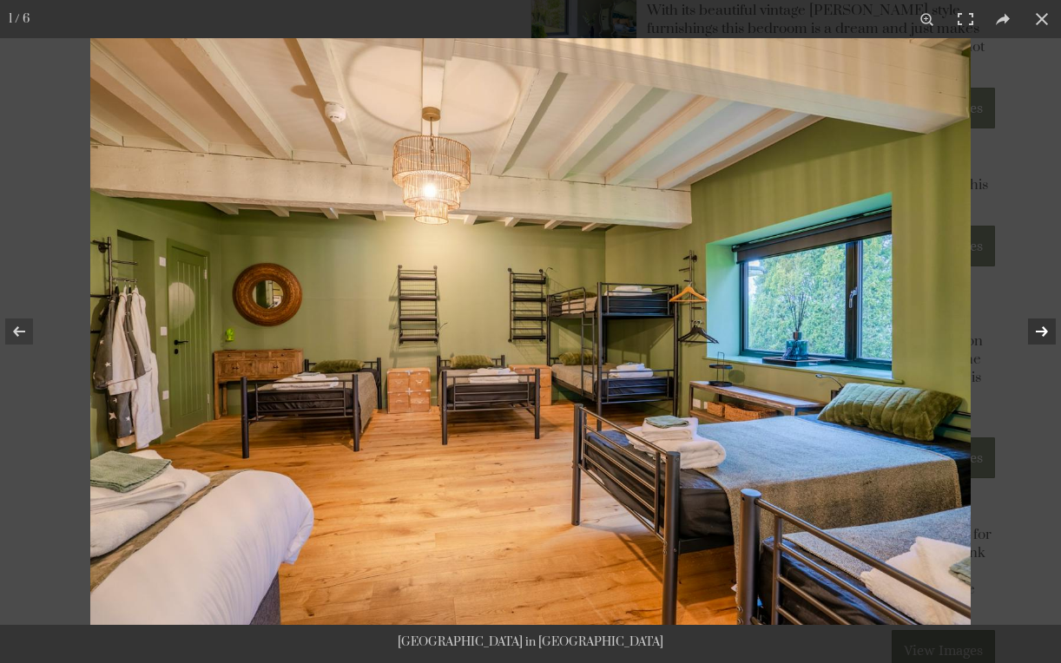
click at [1037, 328] on button at bounding box center [1030, 331] width 61 height 87
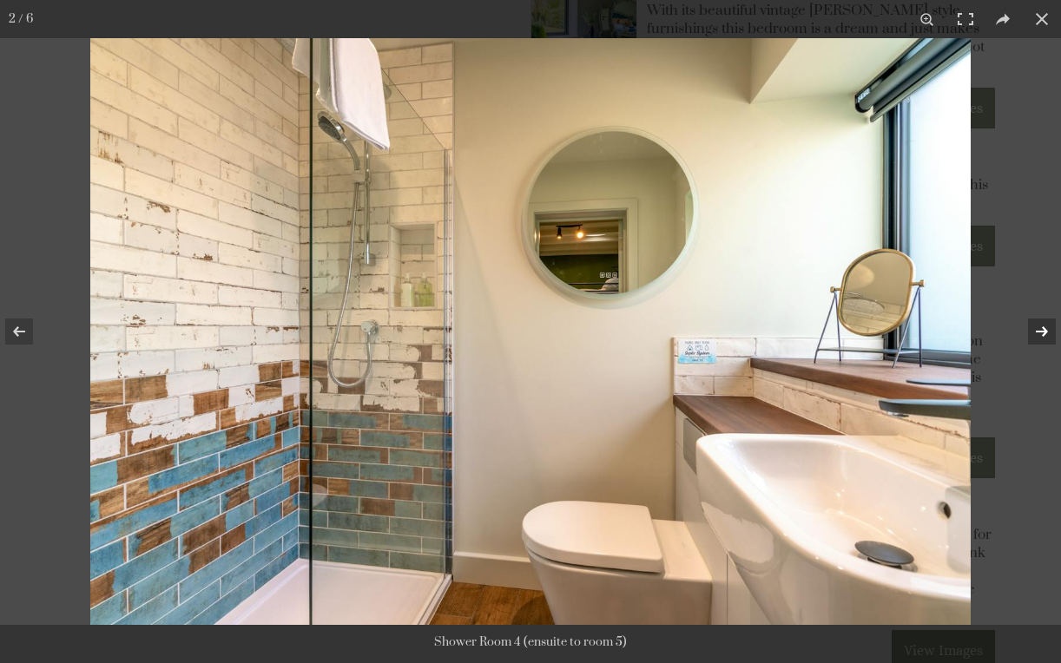
click at [1035, 328] on button at bounding box center [1030, 331] width 61 height 87
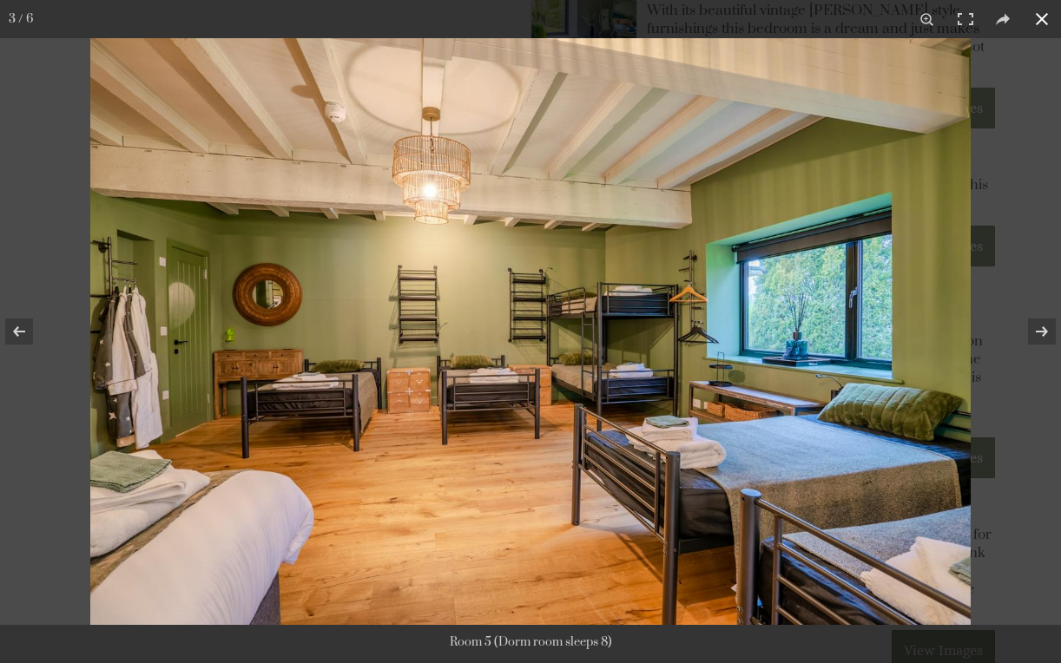
click at [1039, 12] on button at bounding box center [1042, 19] width 38 height 38
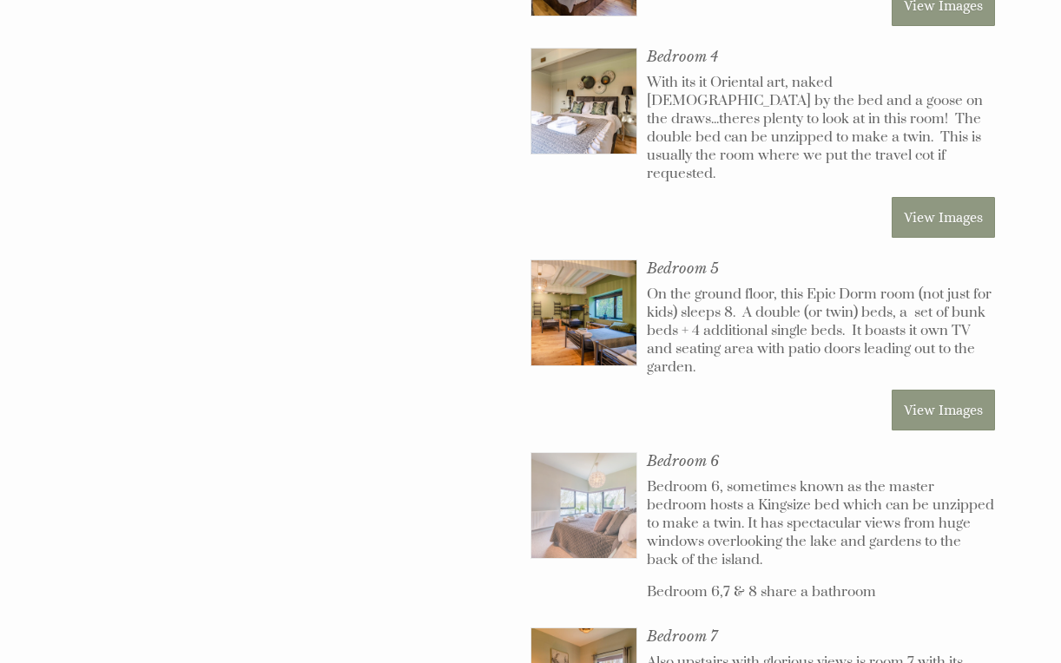
scroll to position [2441, 0]
click at [577, 454] on img at bounding box center [583, 506] width 105 height 105
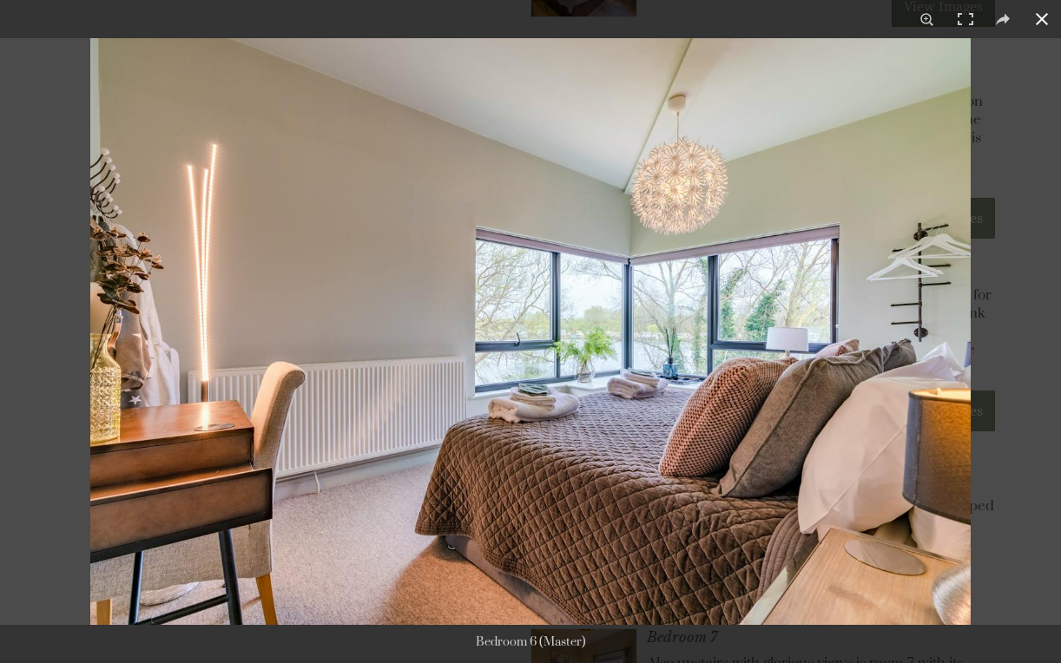
click at [1044, 16] on button at bounding box center [1042, 19] width 38 height 38
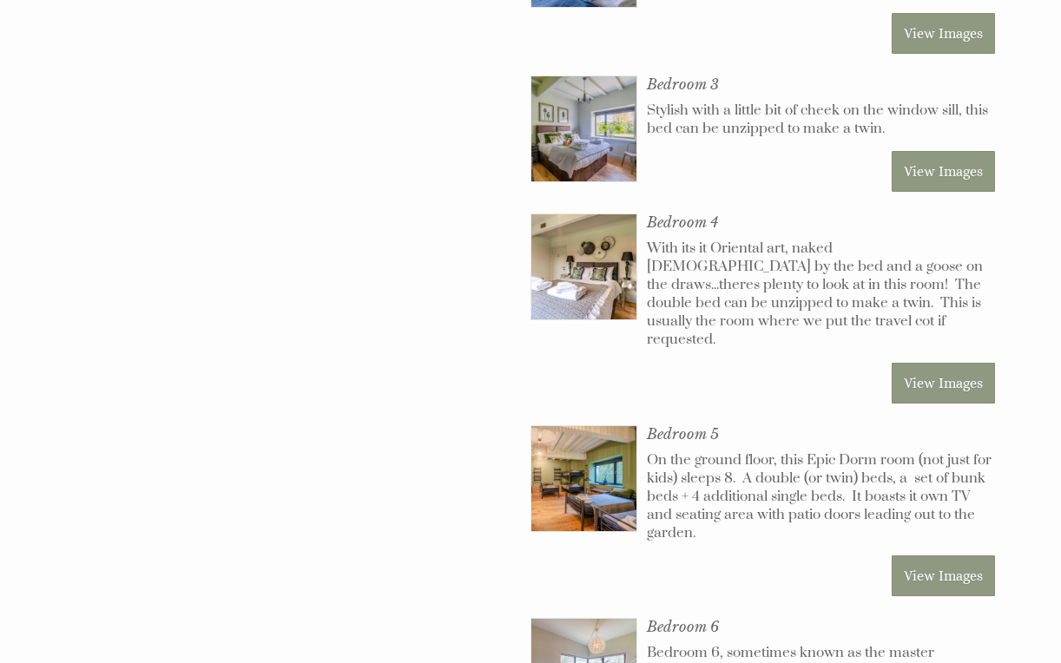
scroll to position [2274, 0]
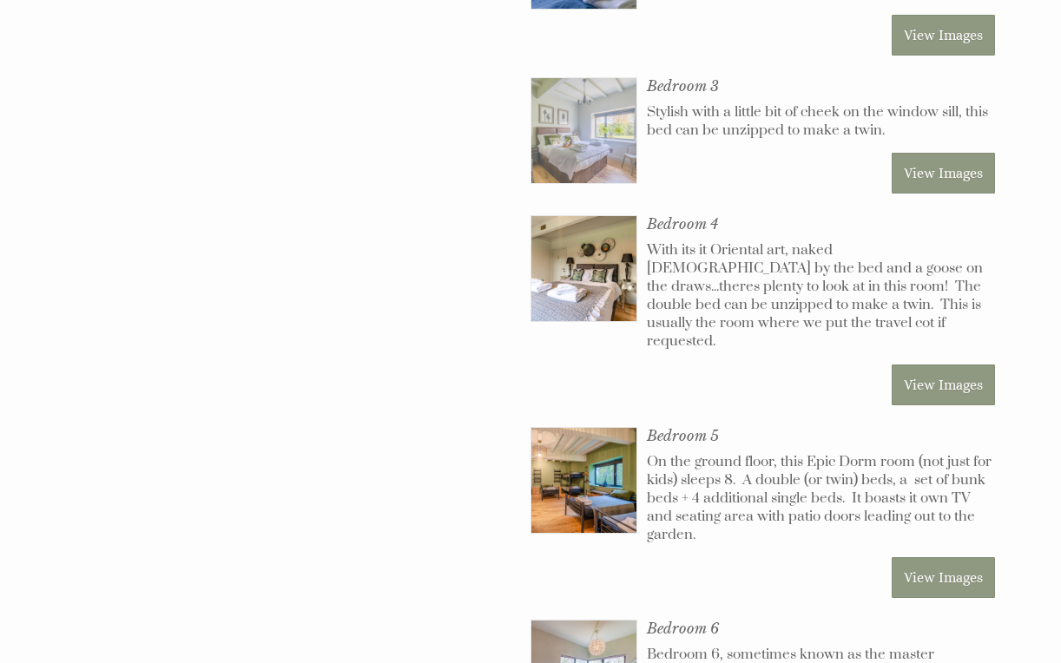
click at [599, 104] on img at bounding box center [583, 130] width 105 height 105
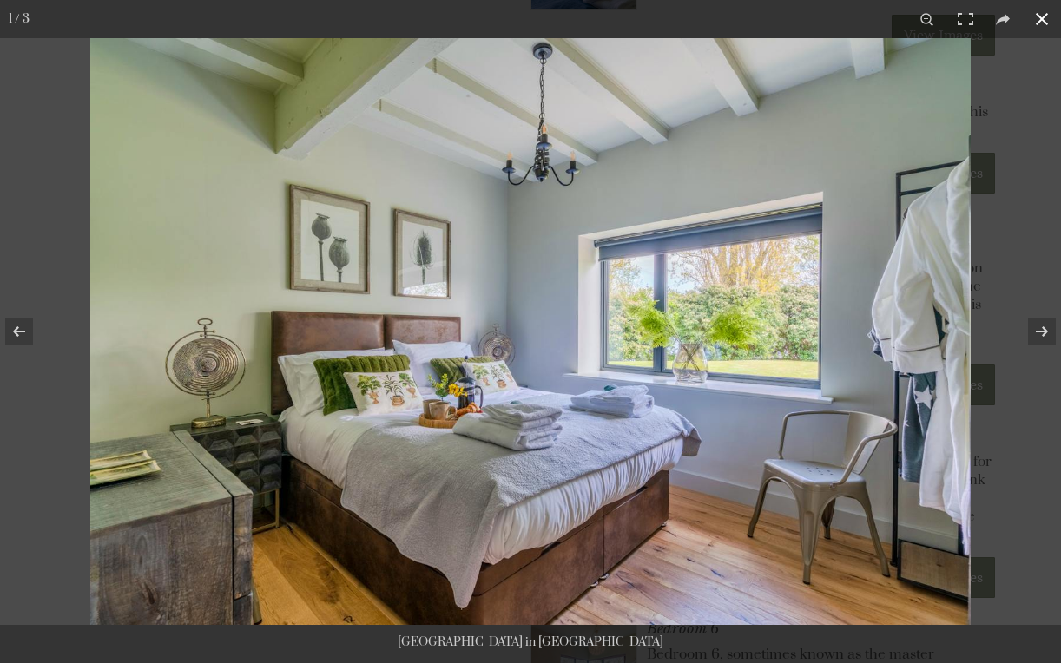
click at [1044, 10] on button at bounding box center [1042, 19] width 38 height 38
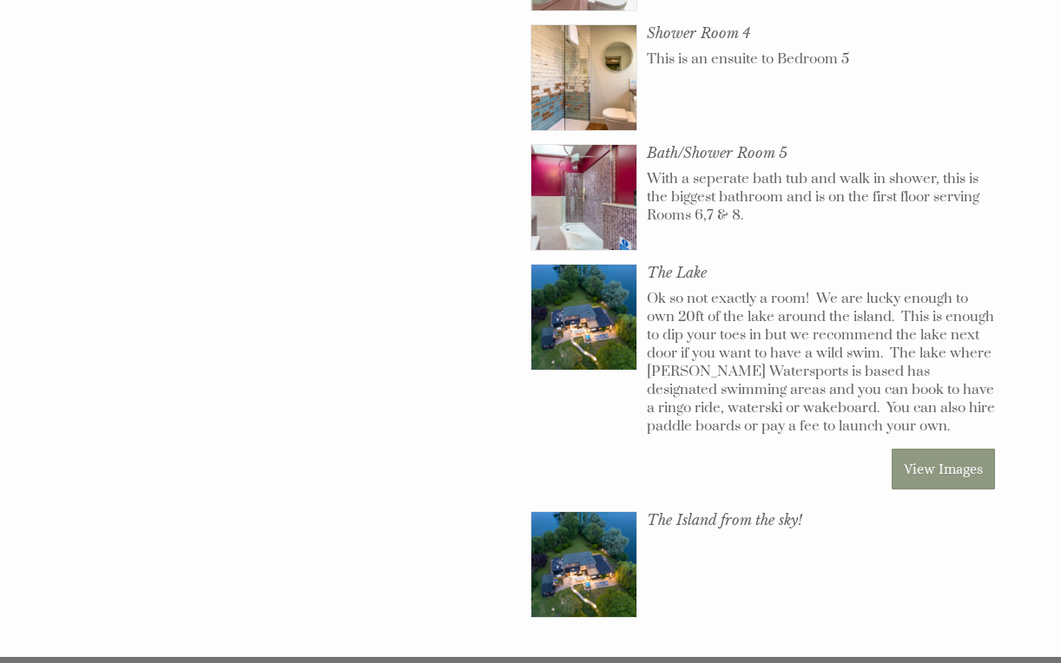
scroll to position [3812, 0]
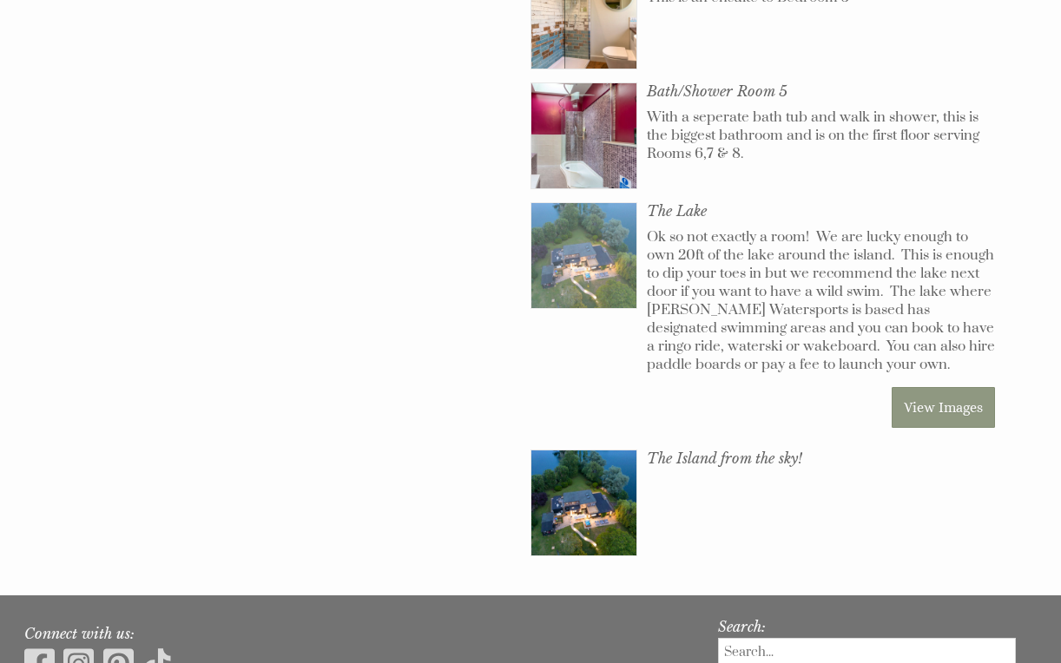
click at [597, 203] on img at bounding box center [583, 255] width 105 height 105
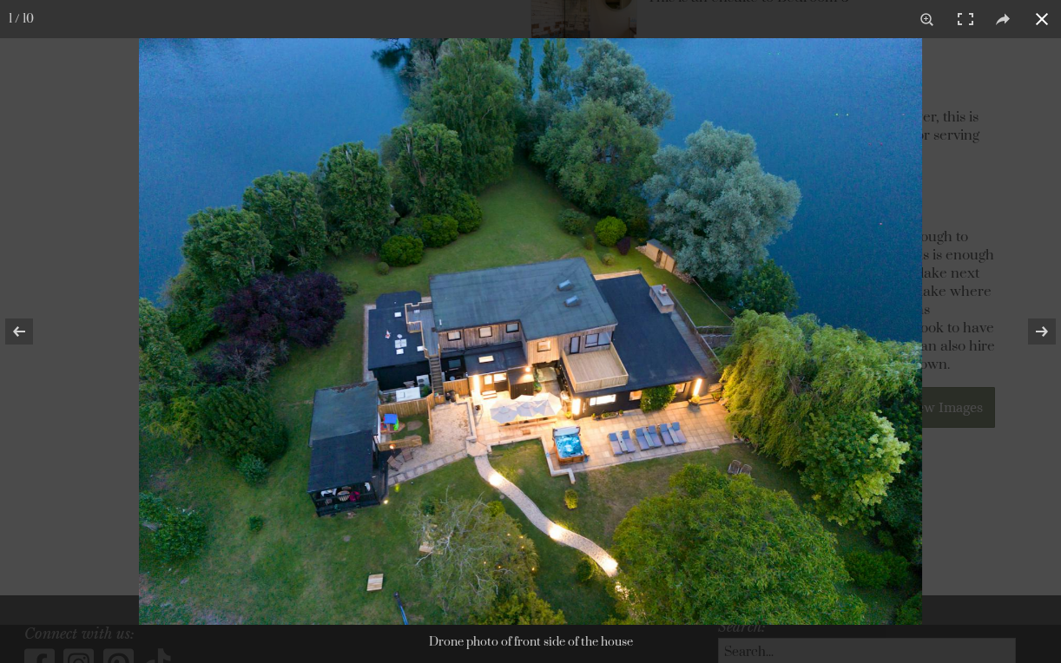
click at [1036, 10] on button at bounding box center [1042, 19] width 38 height 38
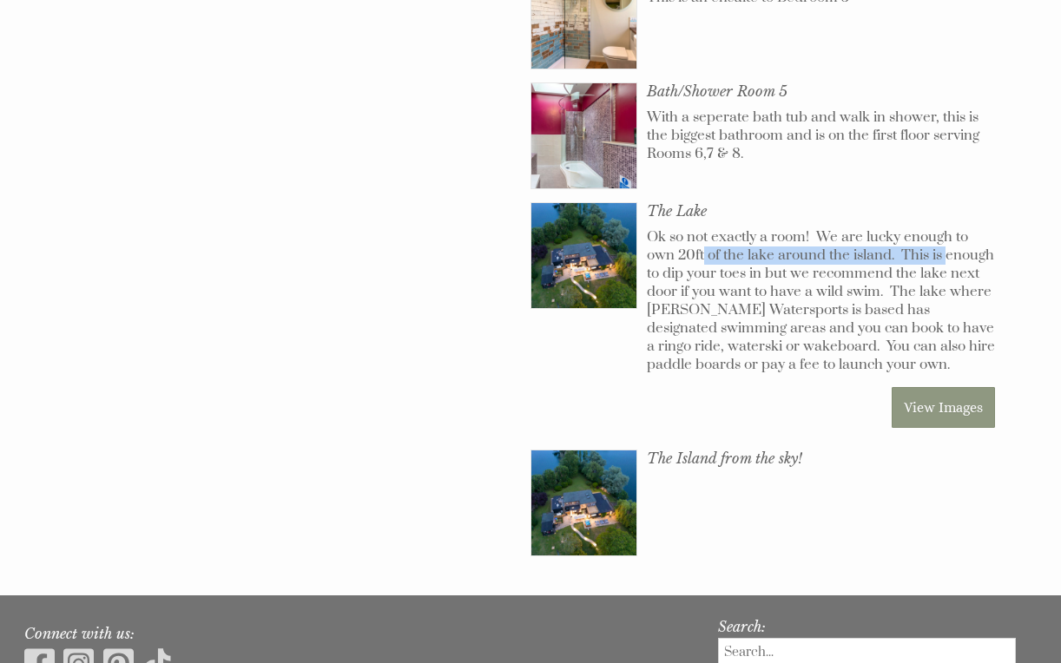
drag, startPoint x: 674, startPoint y: 168, endPoint x: 915, endPoint y: 161, distance: 241.5
click at [915, 228] on p "Ok so not exactly a room! We are lucky enough to own 20ft of the lake around th…" at bounding box center [821, 301] width 348 height 146
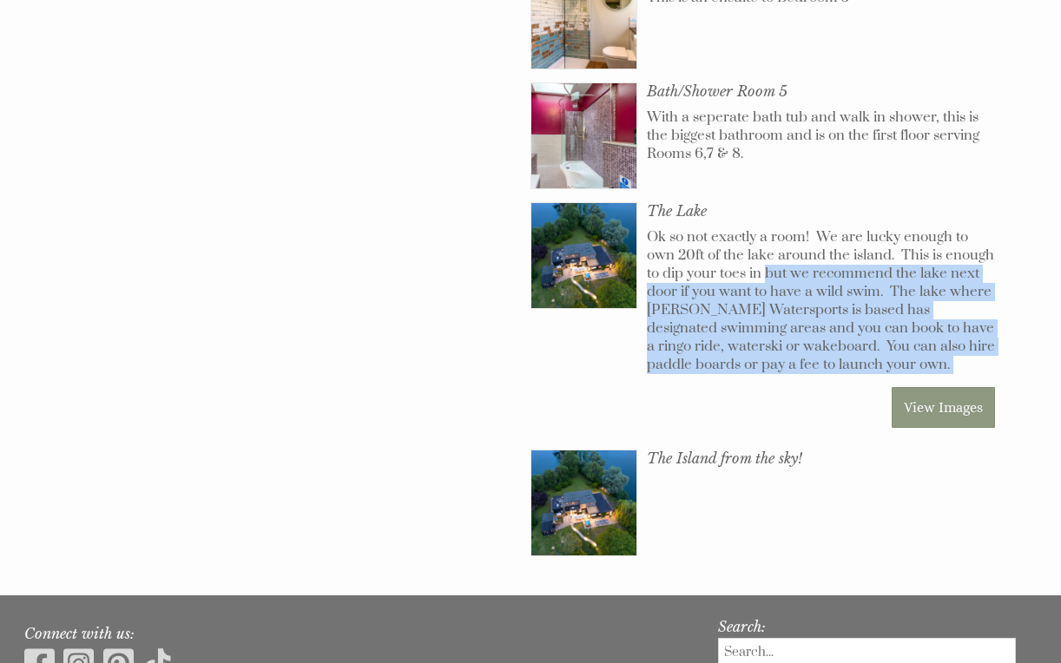
drag, startPoint x: 748, startPoint y: 185, endPoint x: 822, endPoint y: 298, distance: 135.4
click at [826, 296] on div "The Lake Ok so not exactly a room! We are lucky enough to own 20ft of the lake …" at bounding box center [821, 319] width 348 height 234
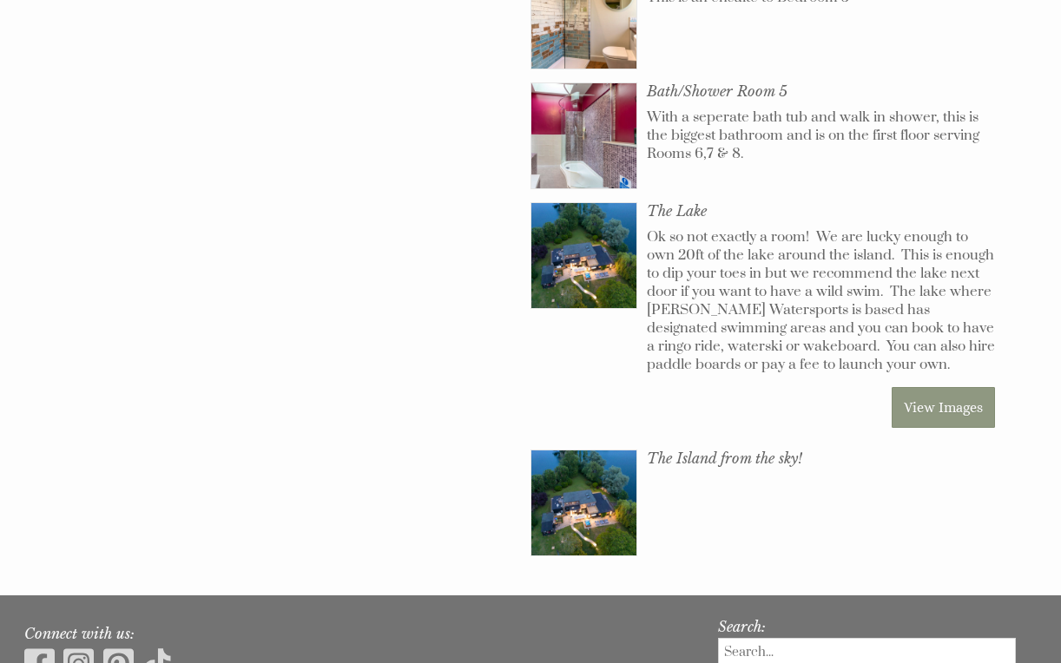
click at [815, 300] on div "The Lake Ok so not exactly a room! We are lucky enough to own 20ft of the lake …" at bounding box center [821, 319] width 348 height 234
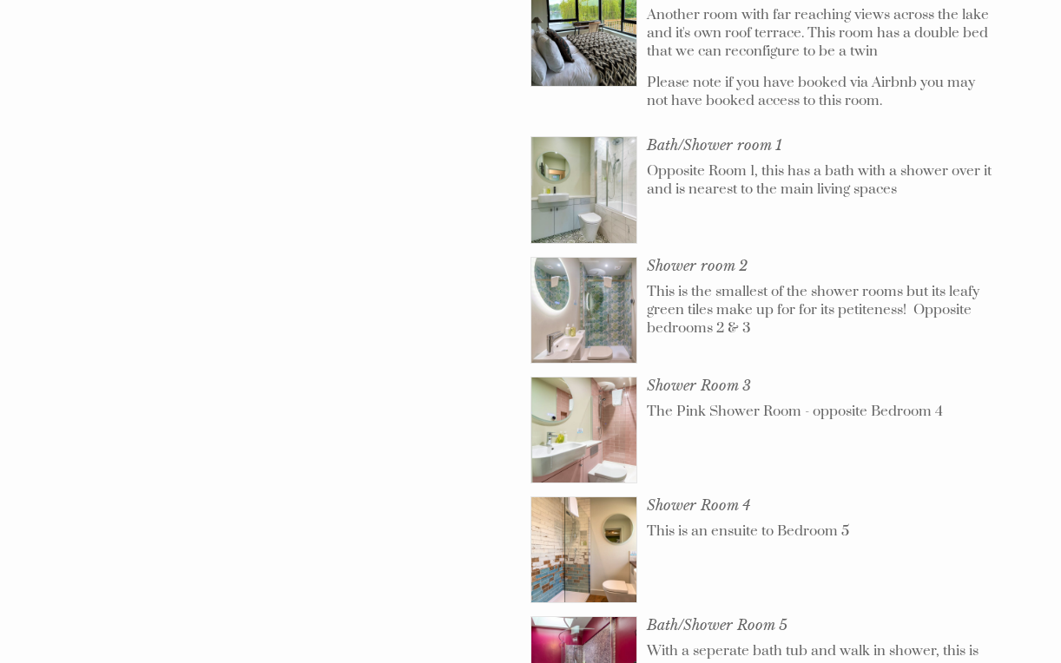
scroll to position [3191, 0]
